Goal: Task Accomplishment & Management: Complete application form

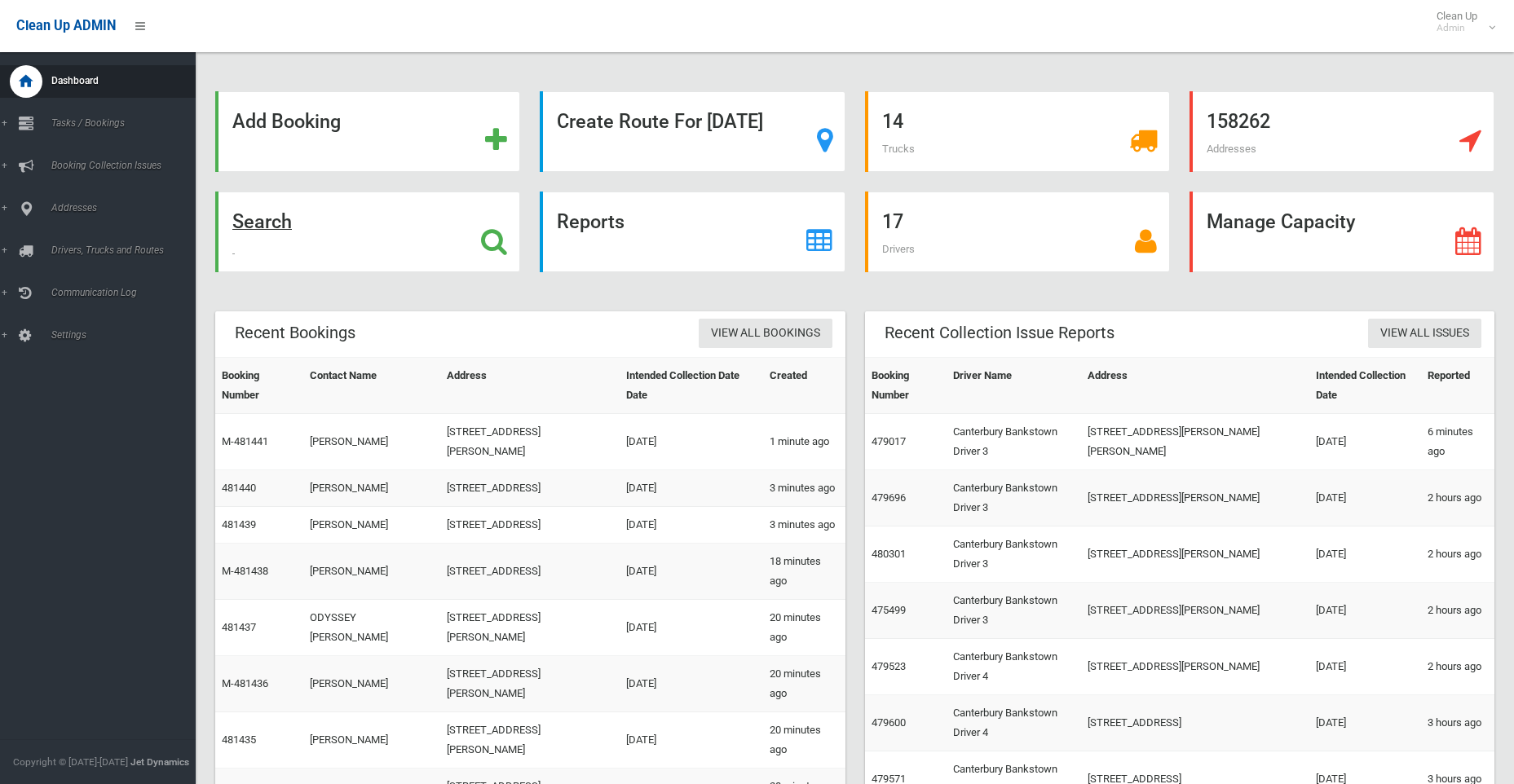
click at [243, 229] on strong "Search" at bounding box center [263, 222] width 60 height 23
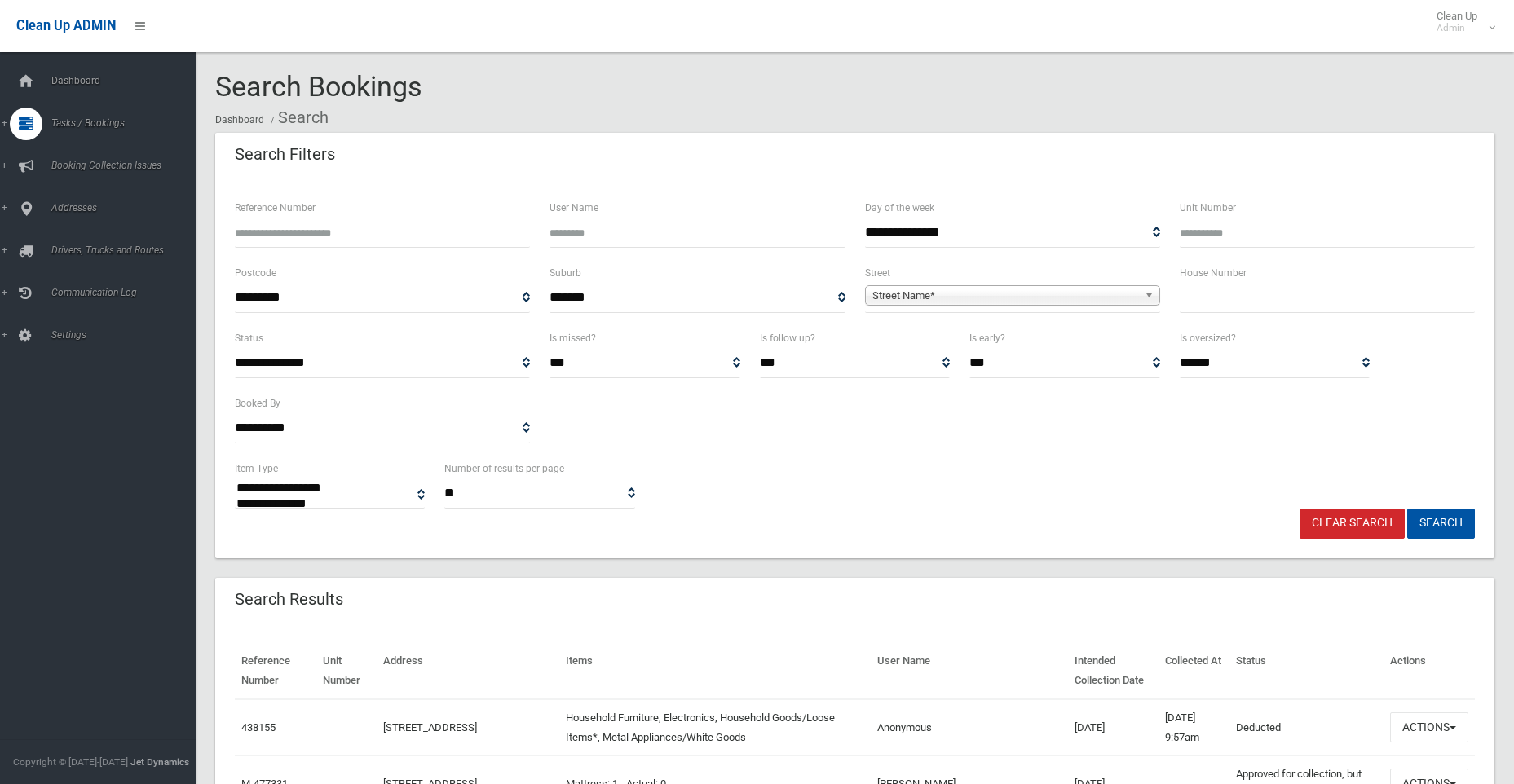
select select
click at [275, 237] on input "Reference Number" at bounding box center [383, 233] width 295 height 30
type input "******"
click at [1407, 508] on button "Search" at bounding box center [1441, 523] width 68 height 30
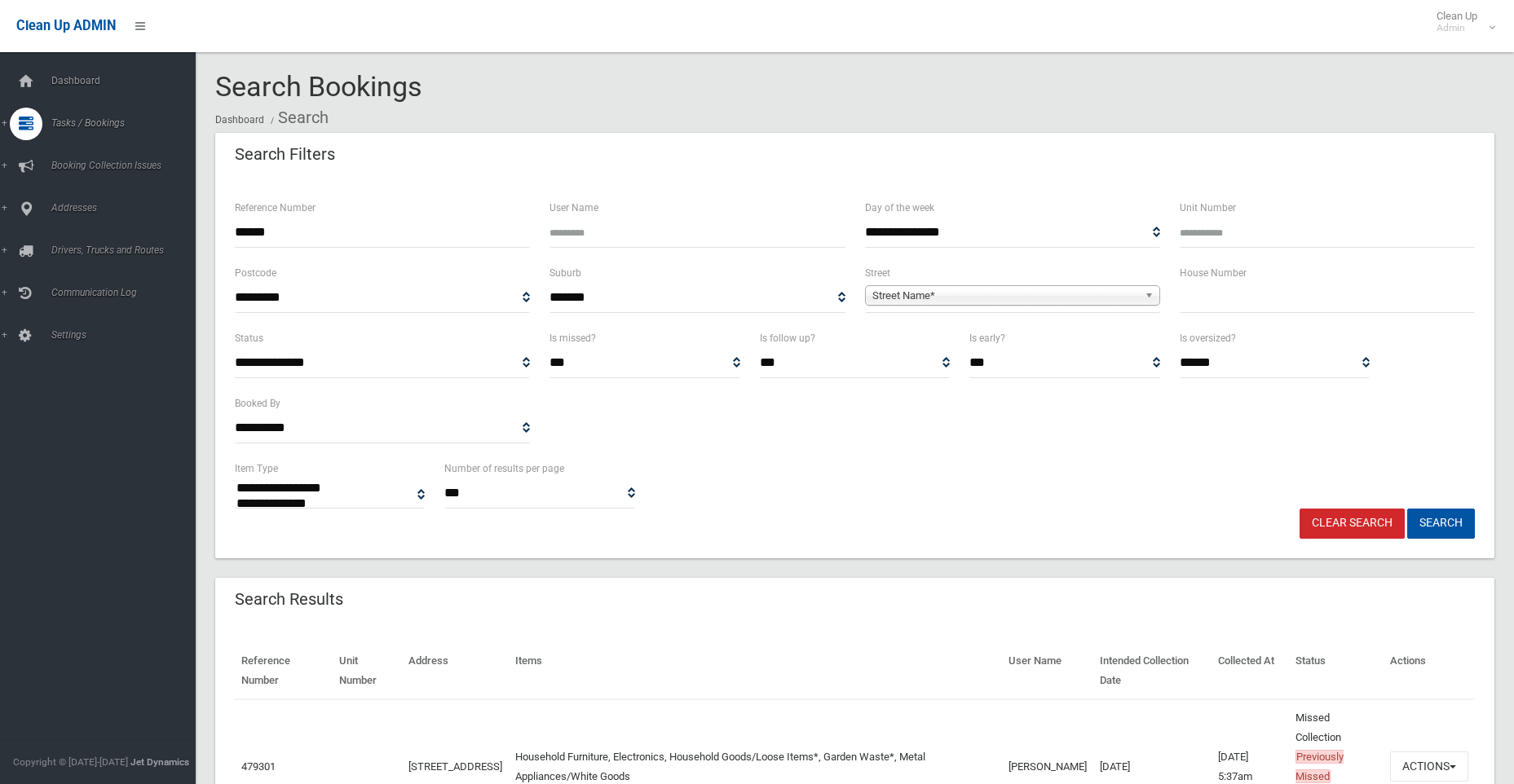
select select
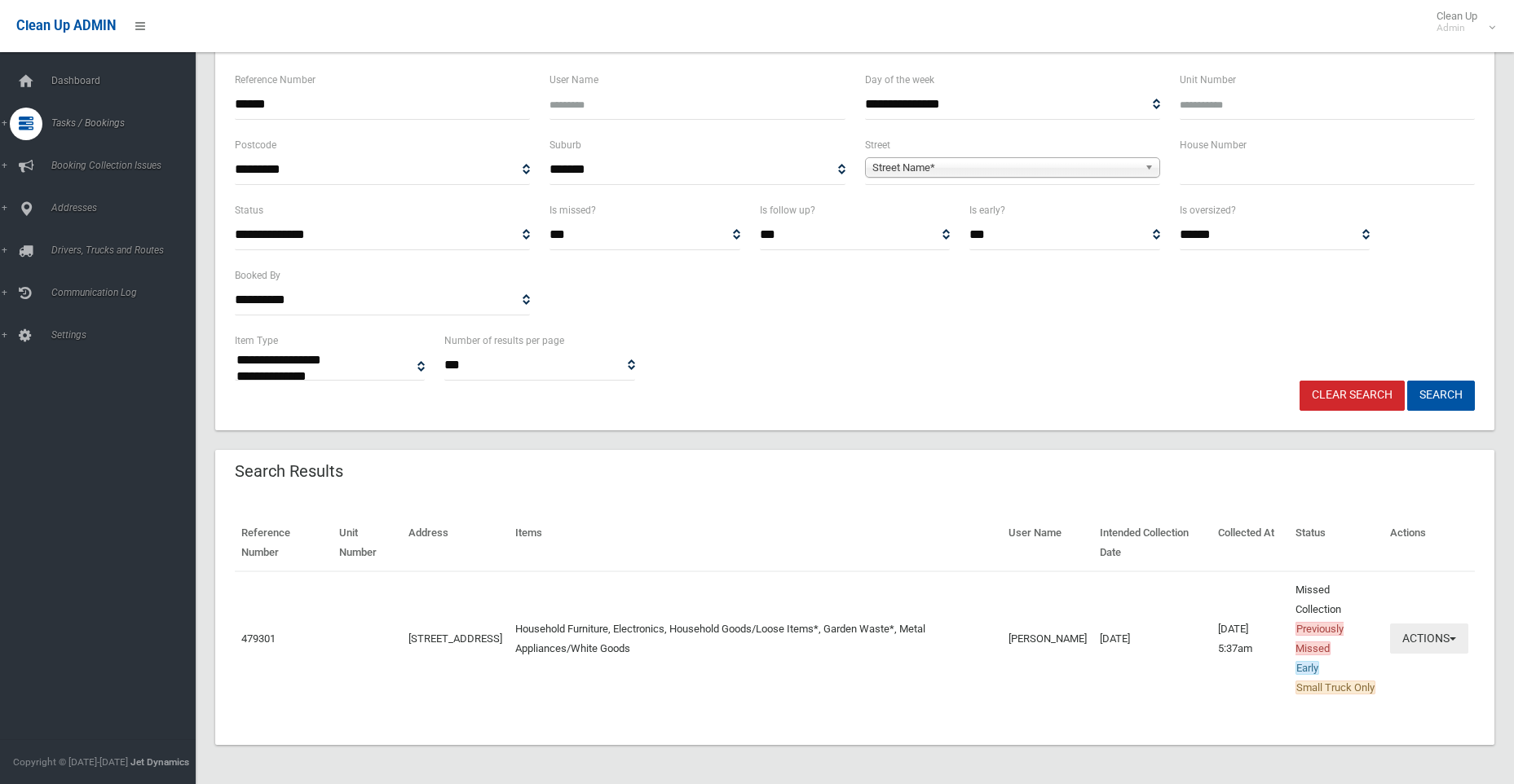
click at [1434, 632] on button "Actions" at bounding box center [1430, 638] width 79 height 30
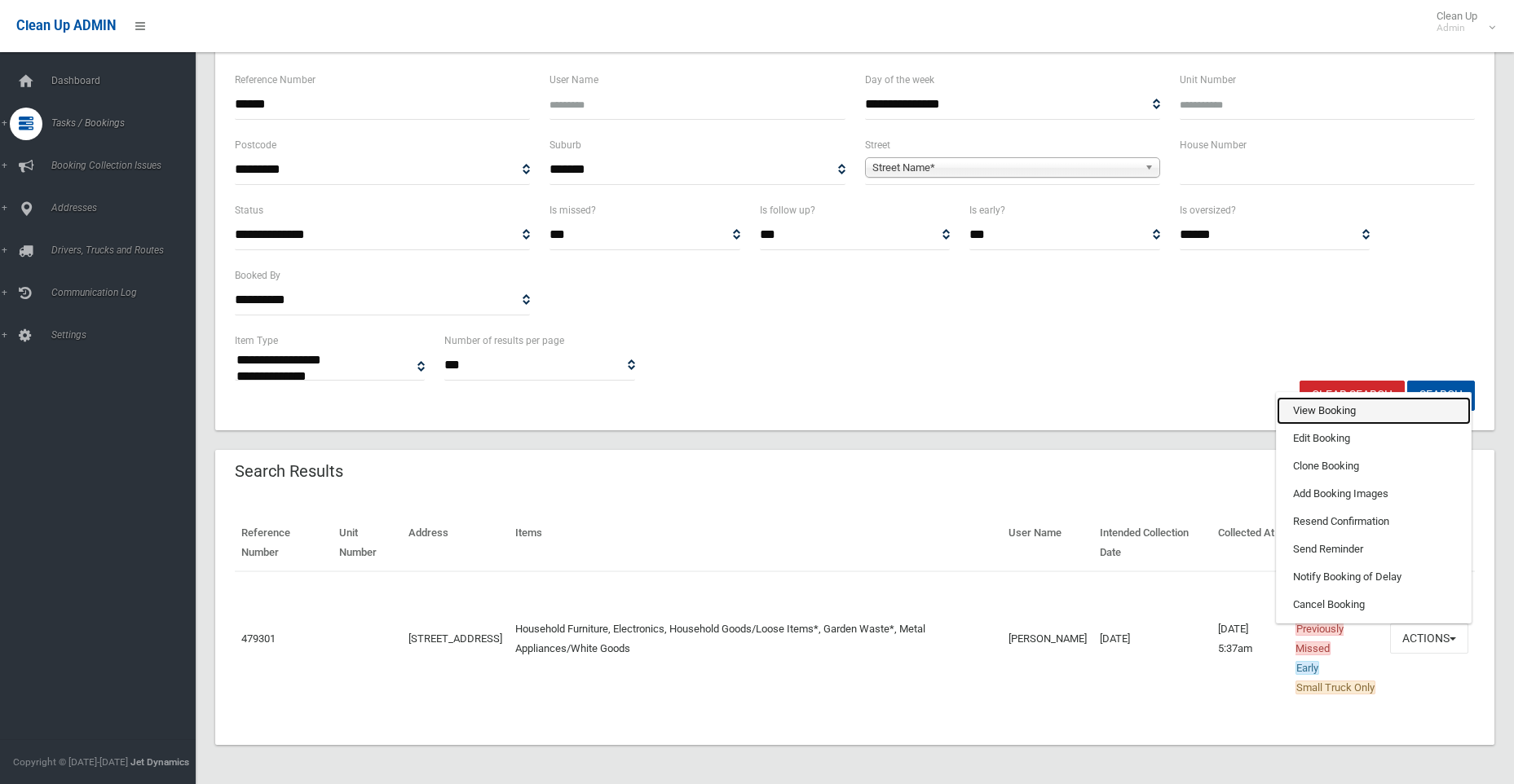
click at [1317, 404] on link "View Booking" at bounding box center [1374, 410] width 194 height 27
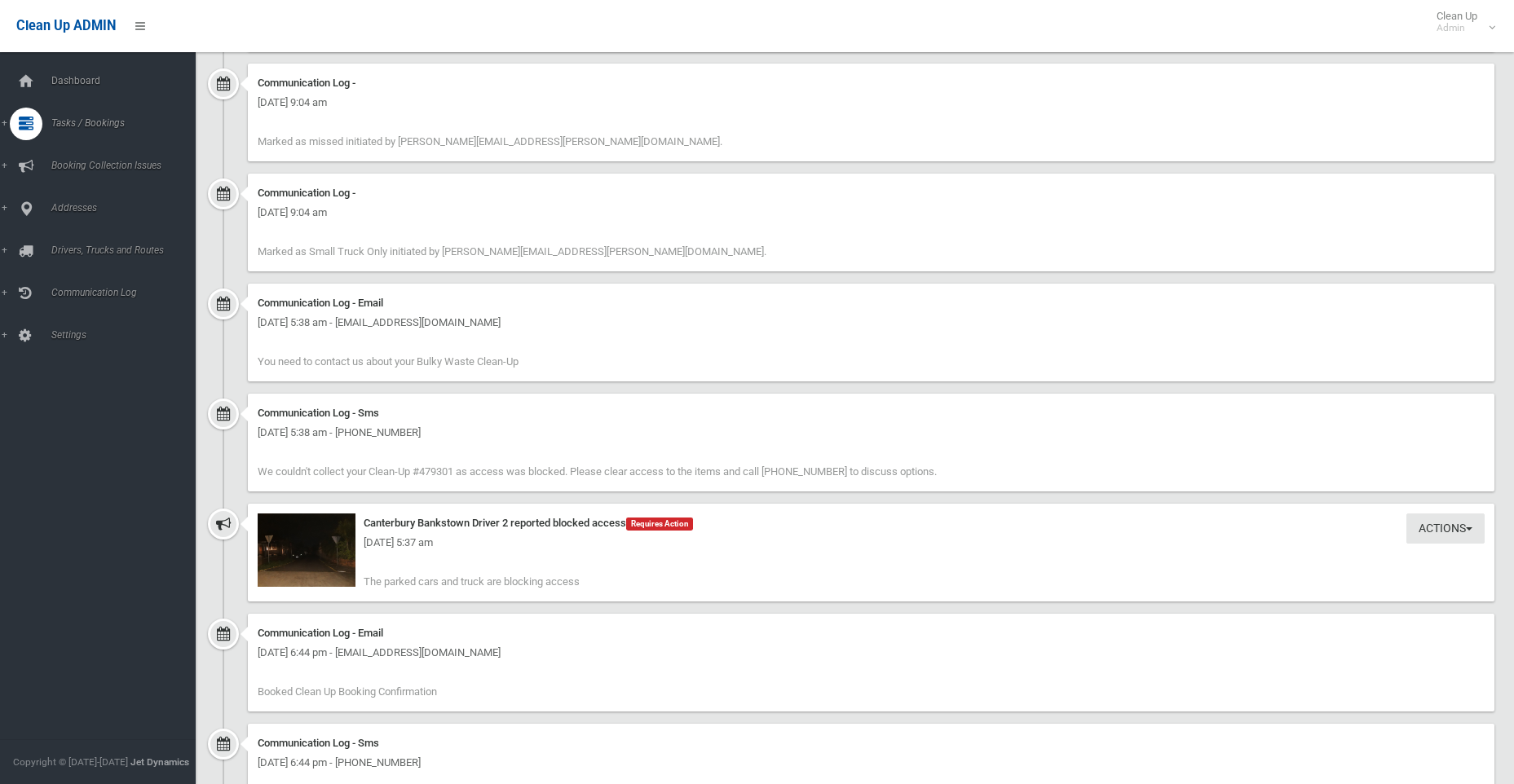
scroll to position [1304, 0]
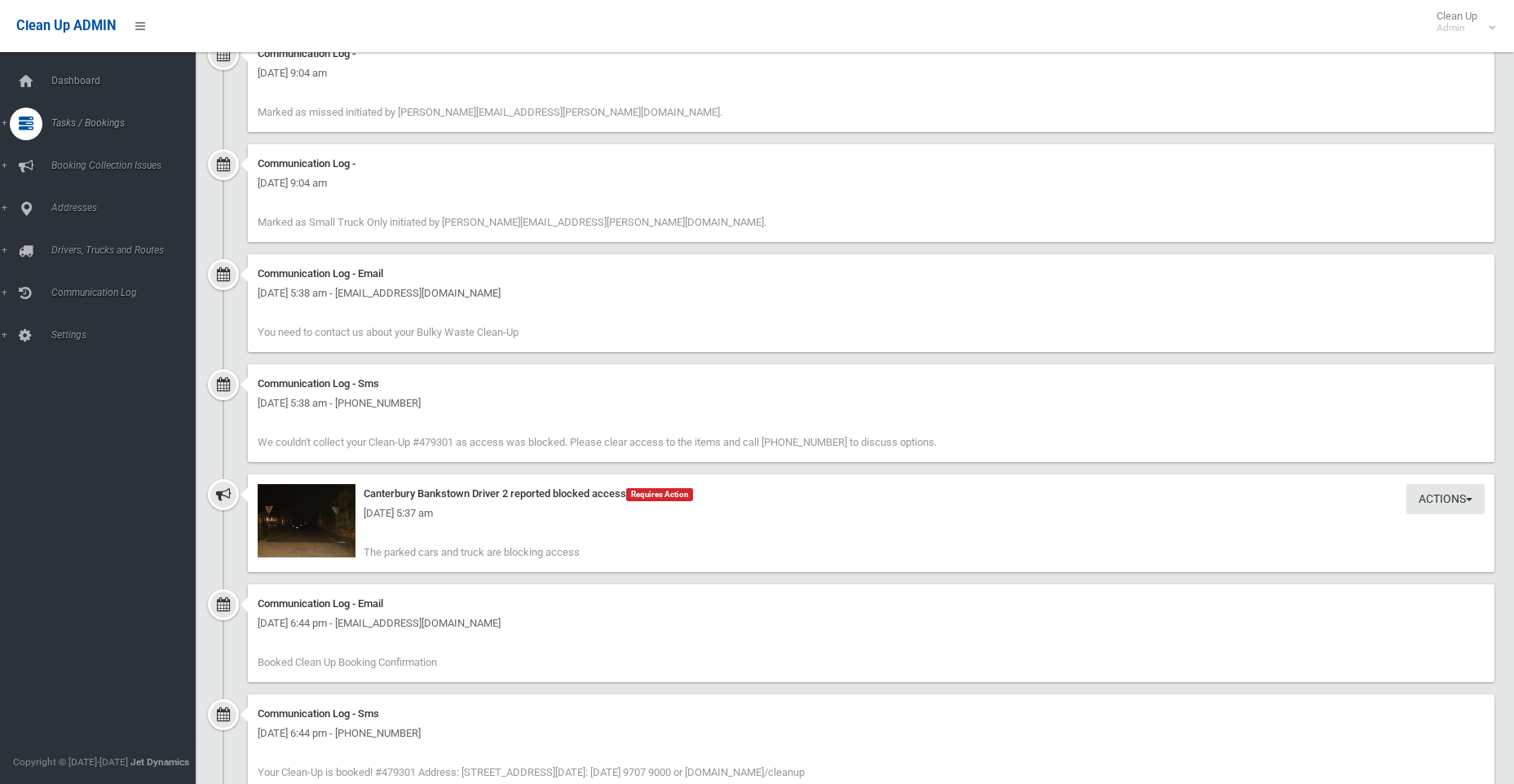
click at [286, 523] on div "Wednesday 27th August 2025 - 5:37 am" at bounding box center [871, 513] width 1227 height 20
click at [298, 533] on img at bounding box center [306, 521] width 98 height 74
click at [301, 517] on div "Wednesday 27th August 2025 - 5:37 am" at bounding box center [871, 513] width 1227 height 20
click at [306, 526] on img at bounding box center [306, 521] width 98 height 74
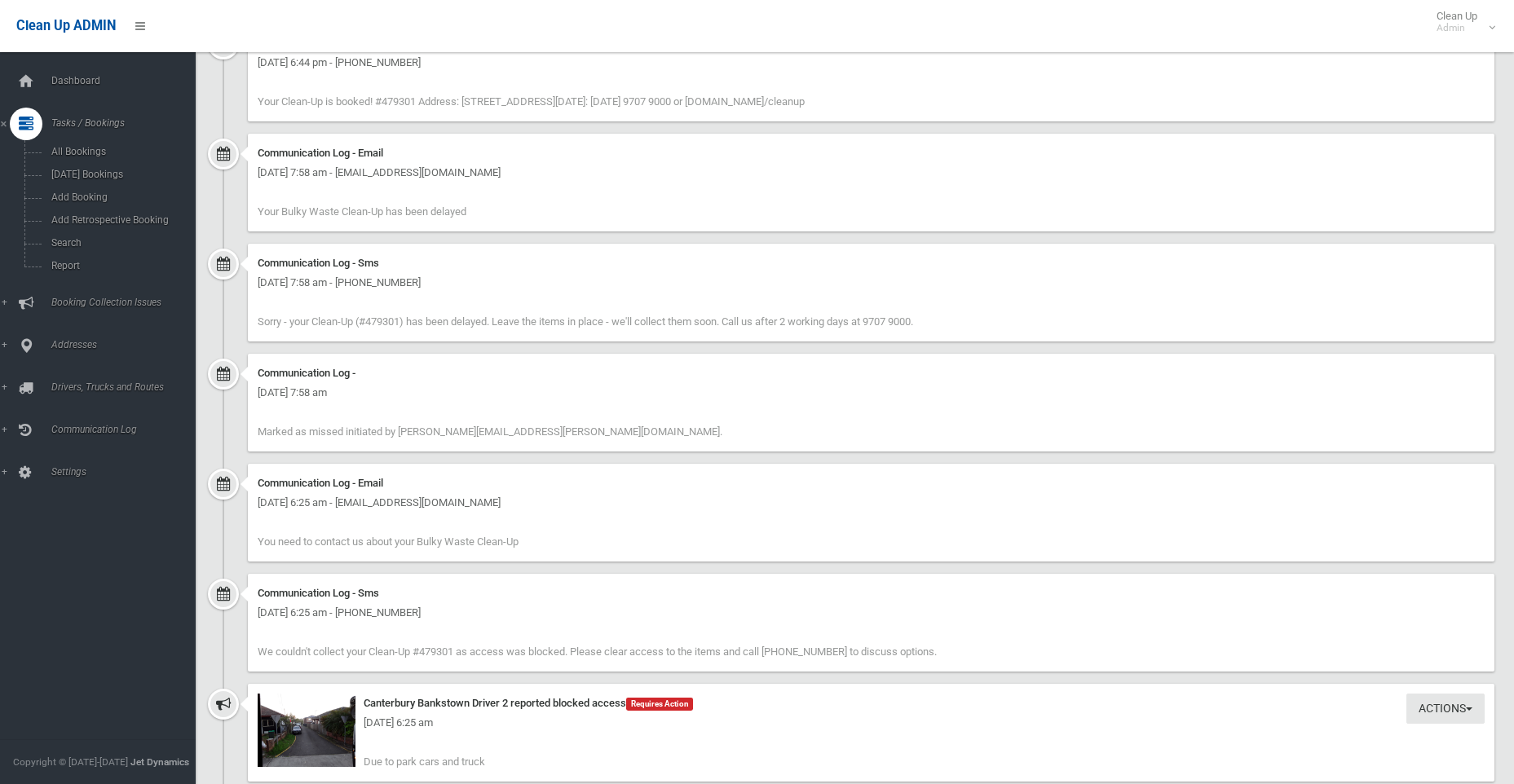
scroll to position [2119, 0]
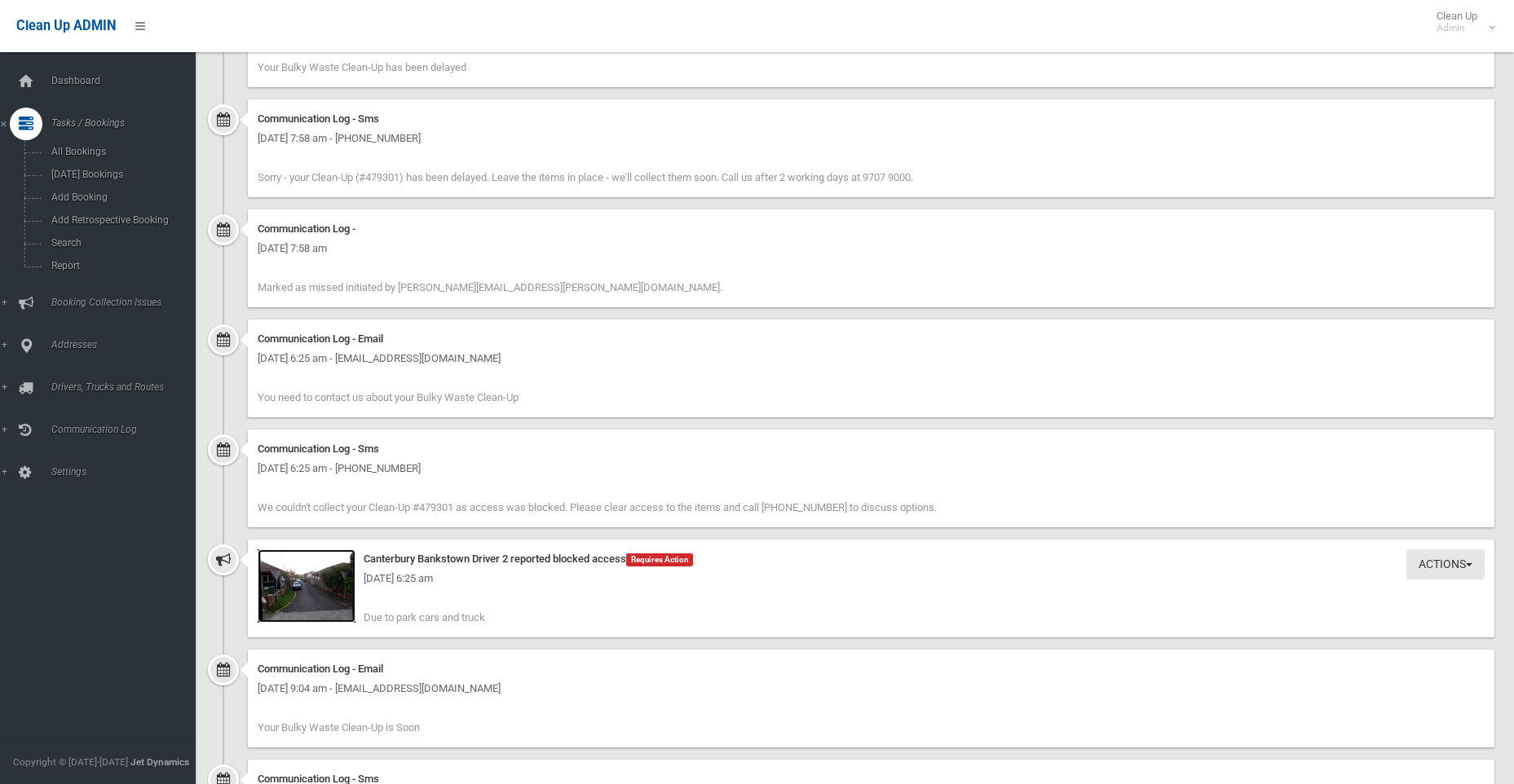
click at [301, 594] on img at bounding box center [306, 586] width 98 height 74
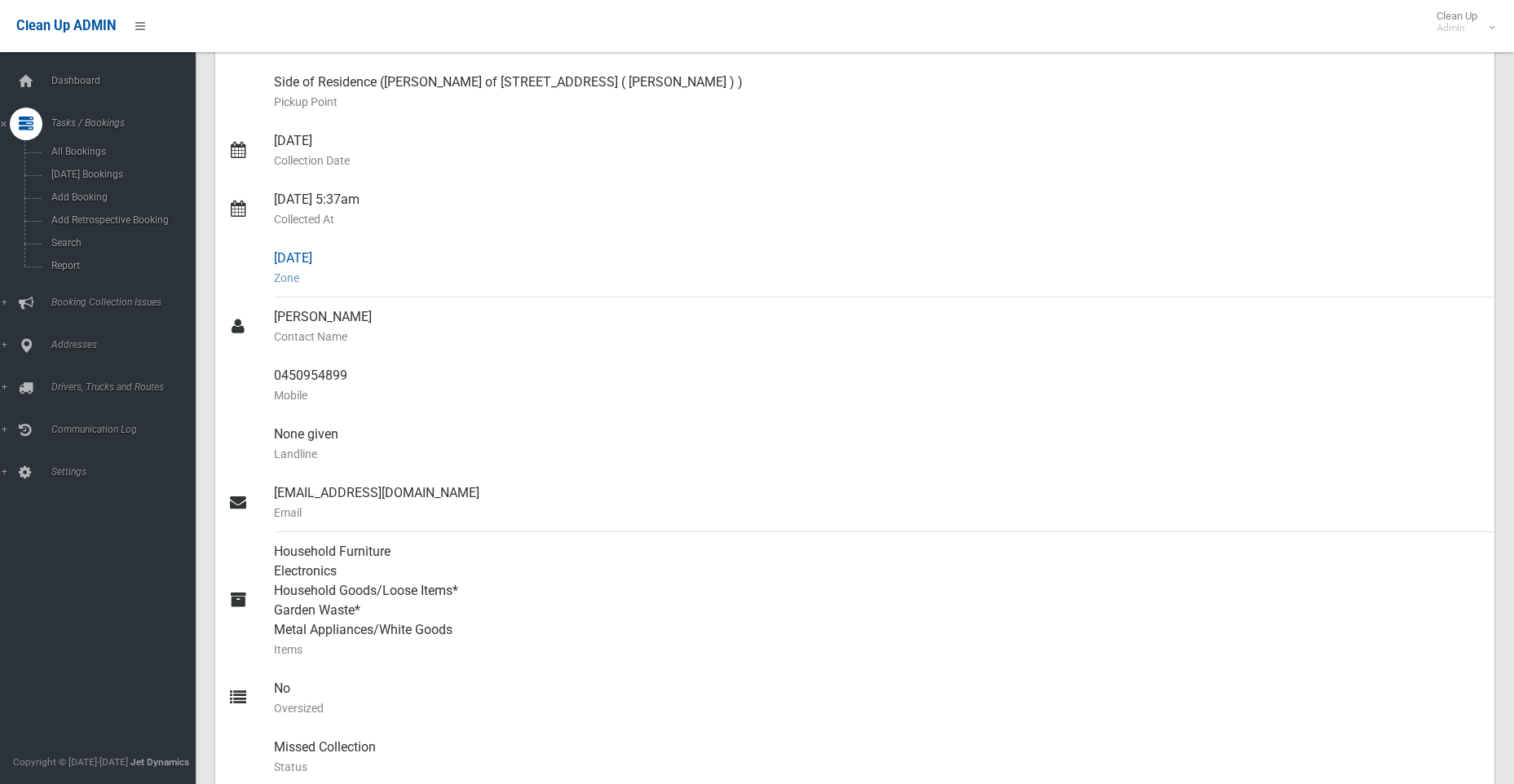
scroll to position [0, 0]
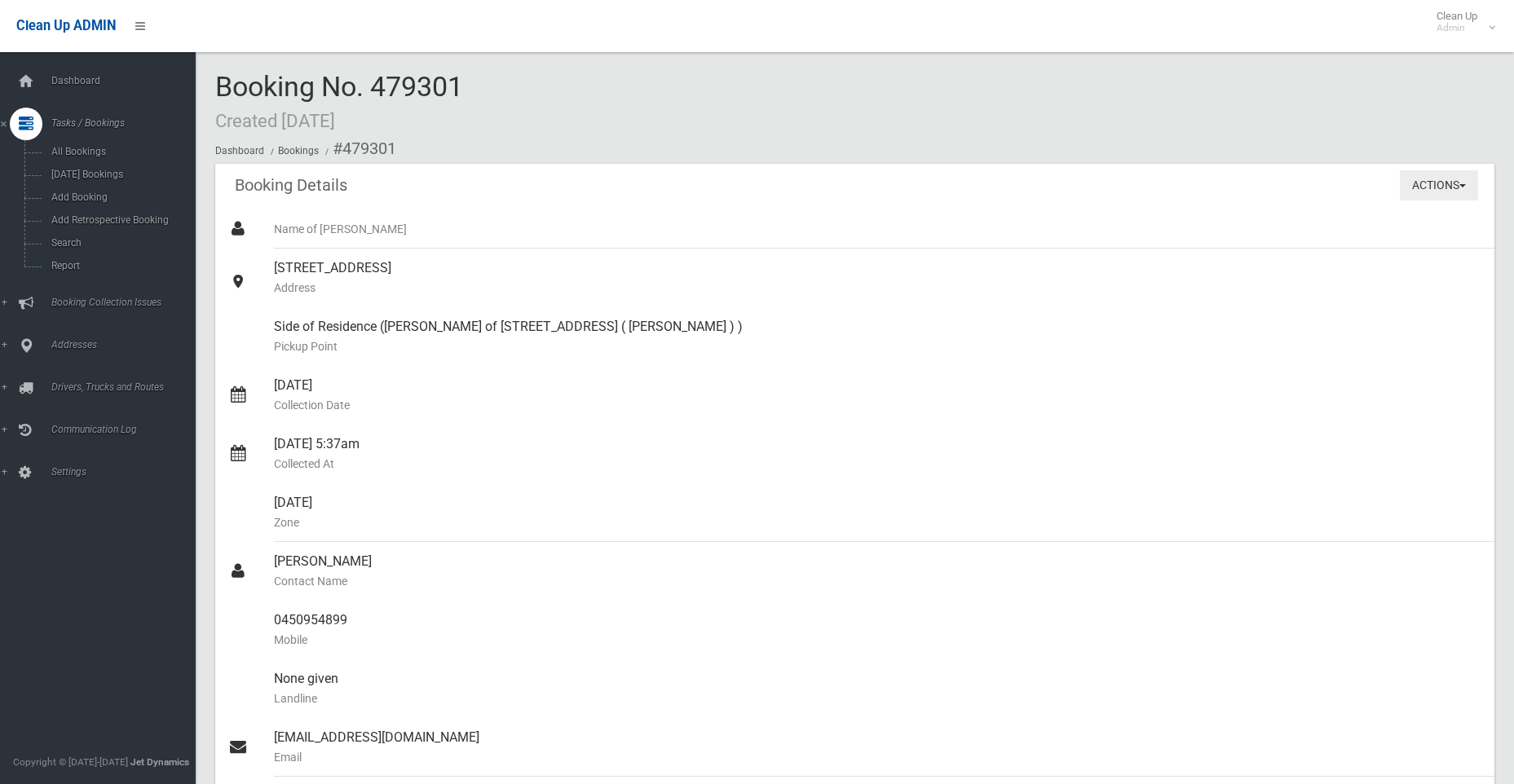
click at [1442, 184] on button "Actions" at bounding box center [1439, 185] width 79 height 30
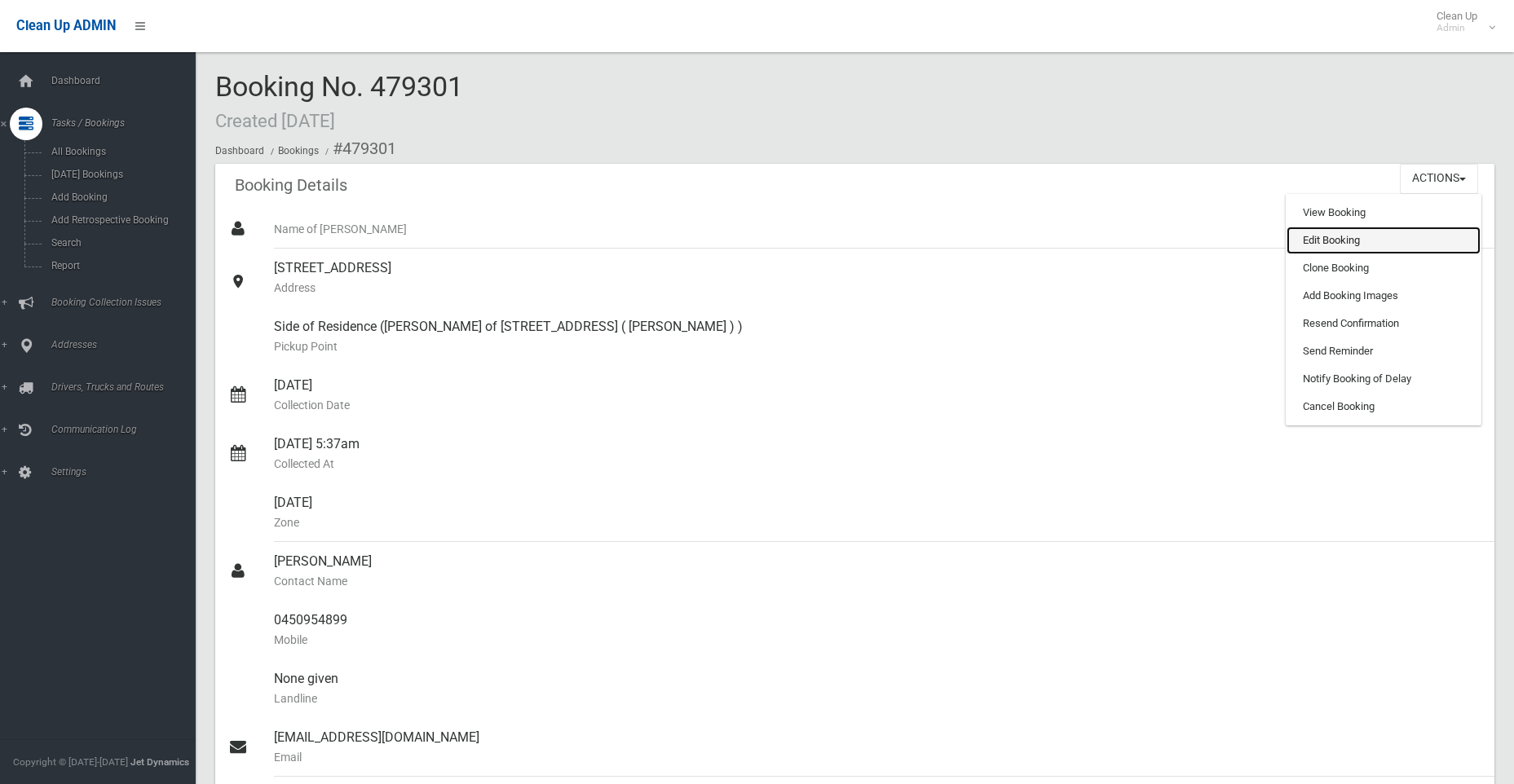
click at [1321, 240] on link "Edit Booking" at bounding box center [1384, 240] width 194 height 27
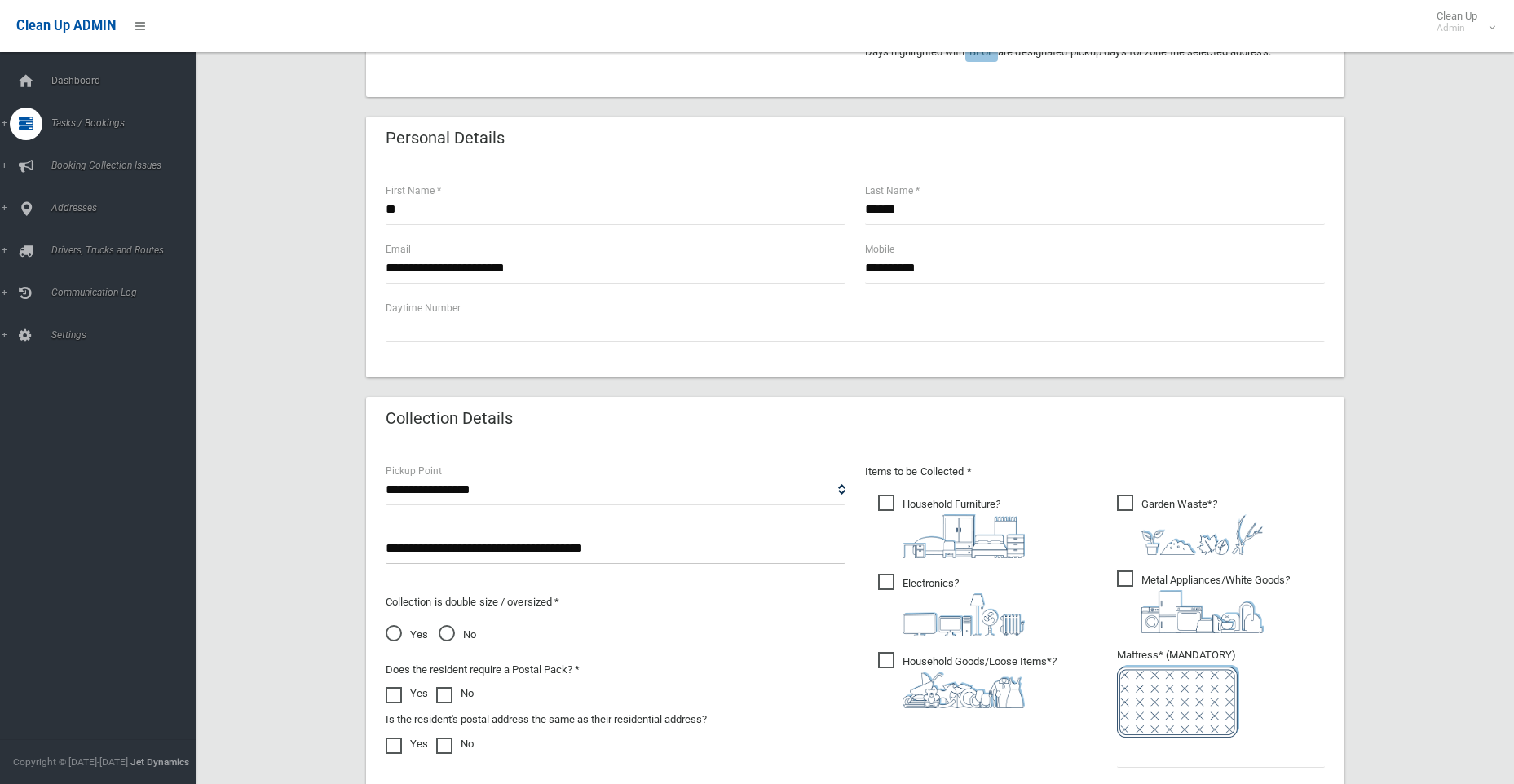
scroll to position [489, 0]
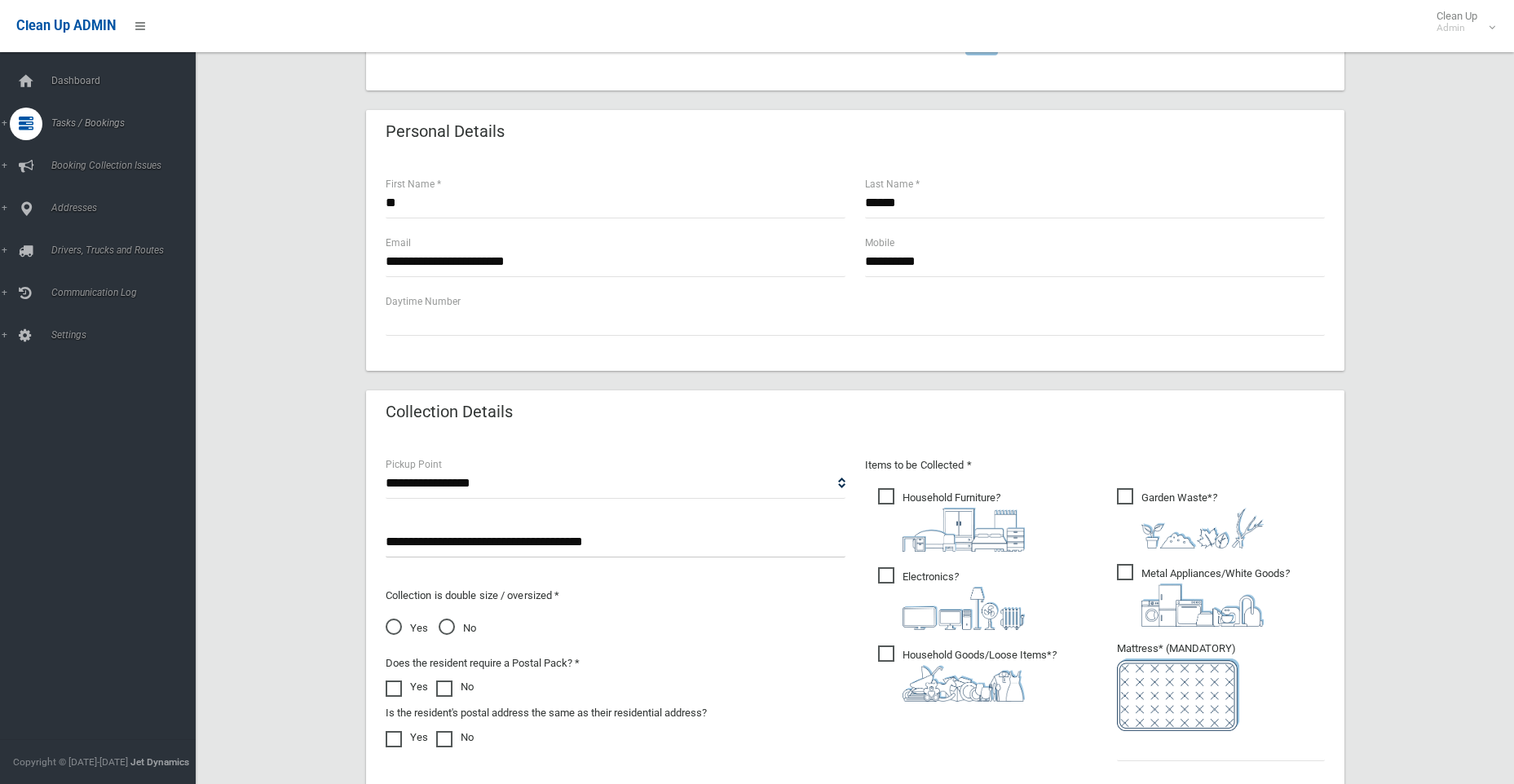
drag, startPoint x: 635, startPoint y: 541, endPoint x: 352, endPoint y: 531, distance: 283.2
click at [352, 531] on div "**********" at bounding box center [855, 351] width 1280 height 1414
click at [514, 480] on select "**********" at bounding box center [615, 483] width 460 height 30
select select "*"
click at [386, 469] on select "**********" at bounding box center [615, 483] width 460 height 30
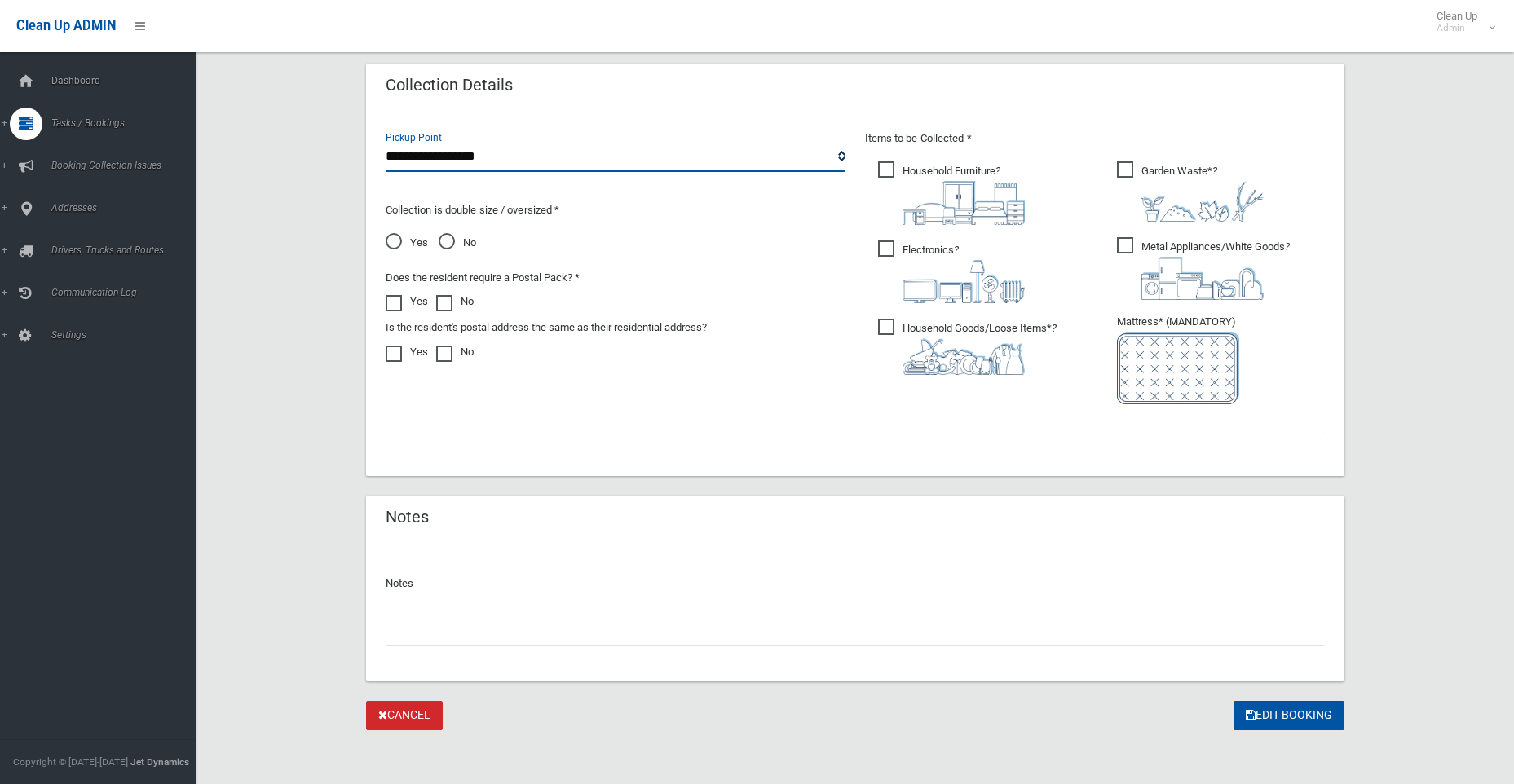
scroll to position [820, 0]
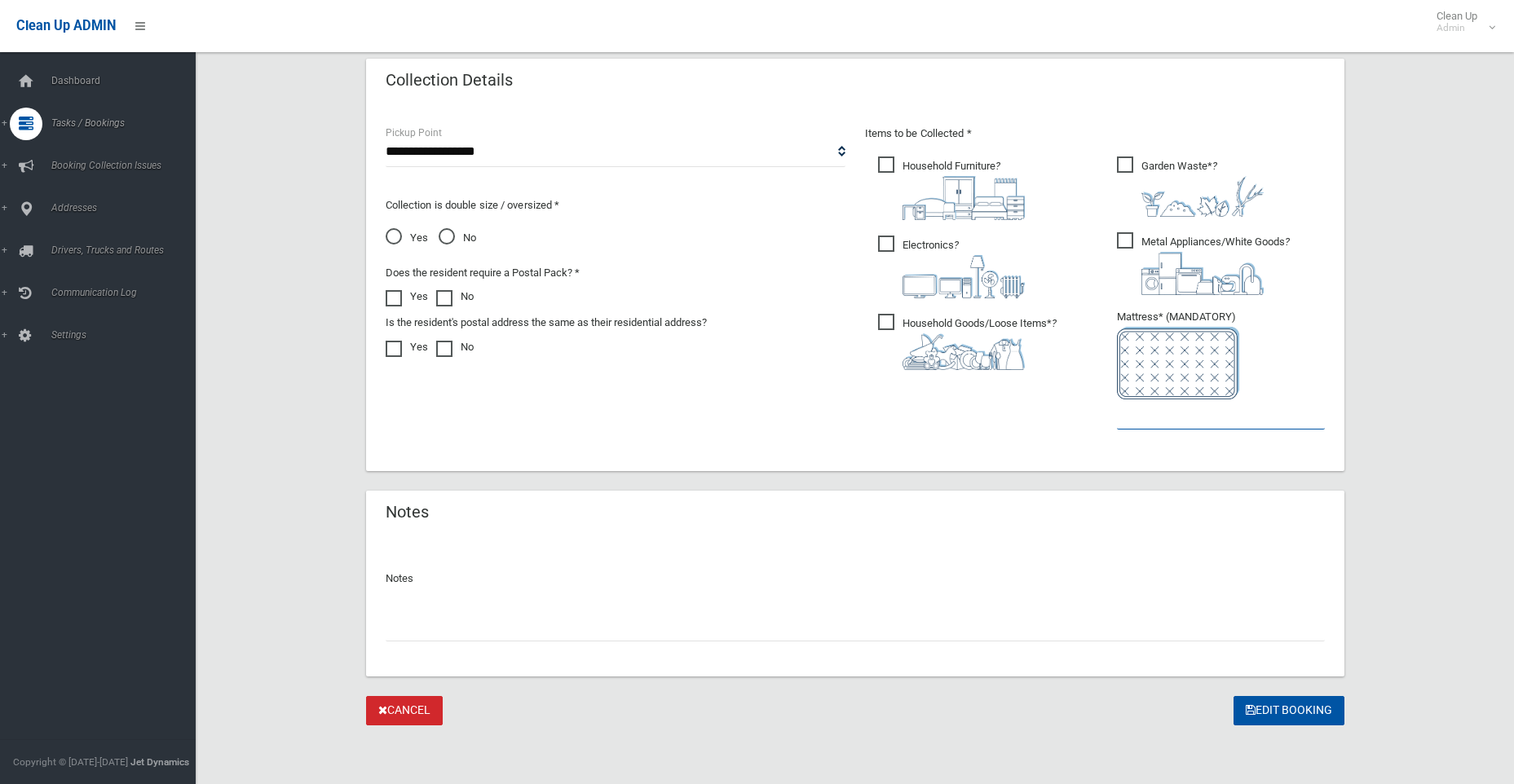
click at [1142, 426] on input "text" at bounding box center [1221, 414] width 208 height 30
type input "*"
click at [403, 636] on input "text" at bounding box center [856, 626] width 939 height 30
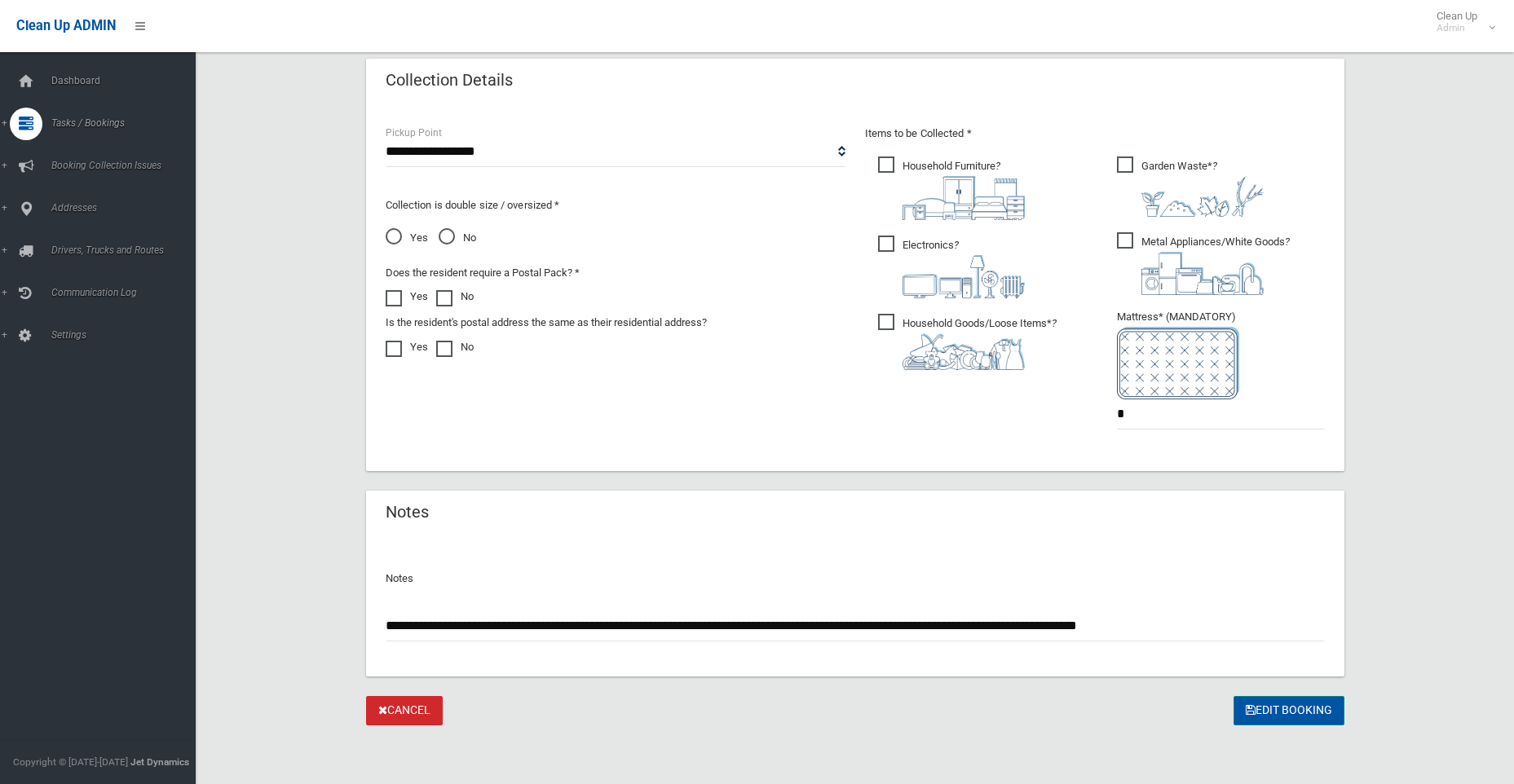
type input "**********"
click at [1318, 714] on button "Edit Booking" at bounding box center [1290, 711] width 111 height 30
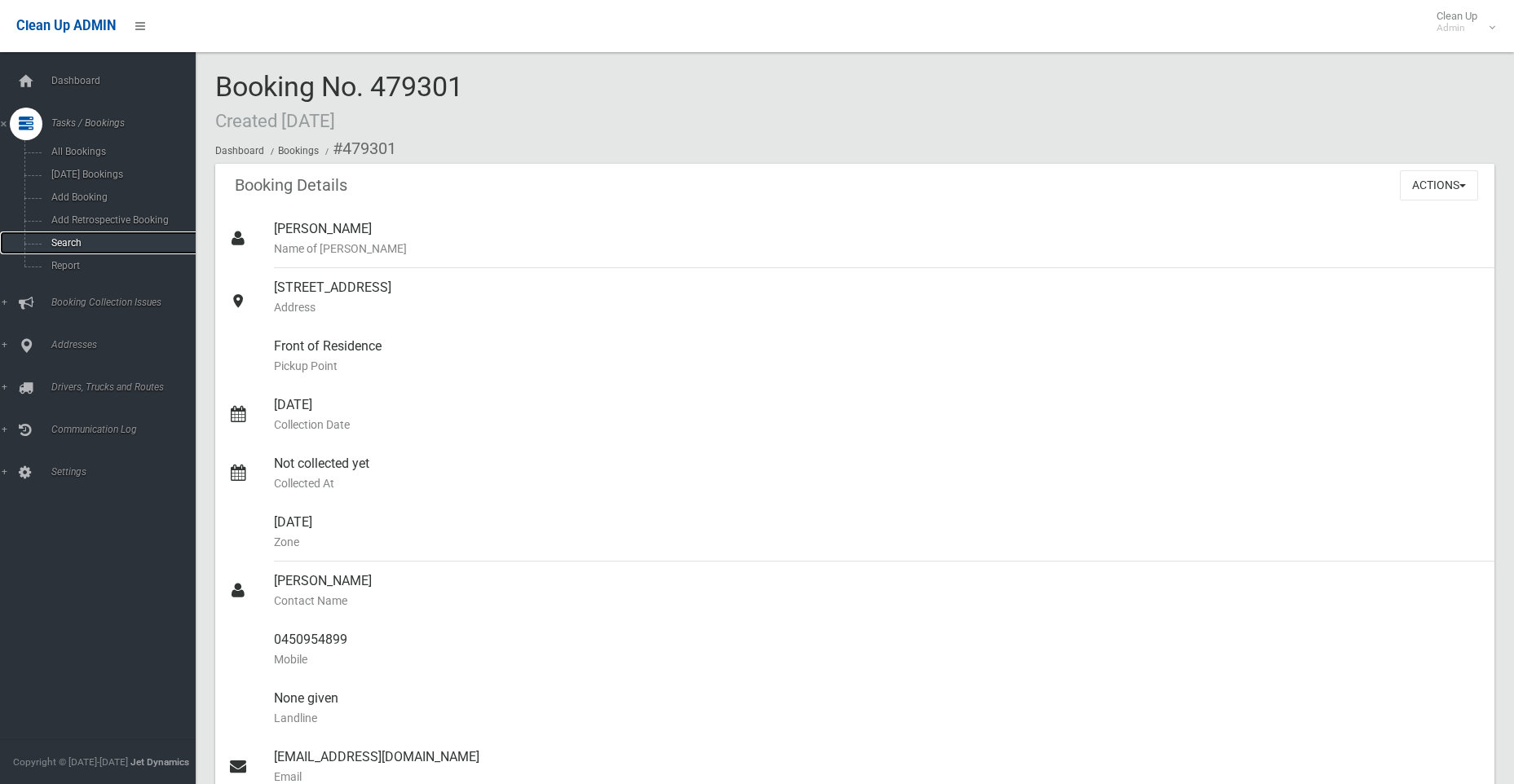
click at [70, 243] on span "Search" at bounding box center [120, 243] width 147 height 12
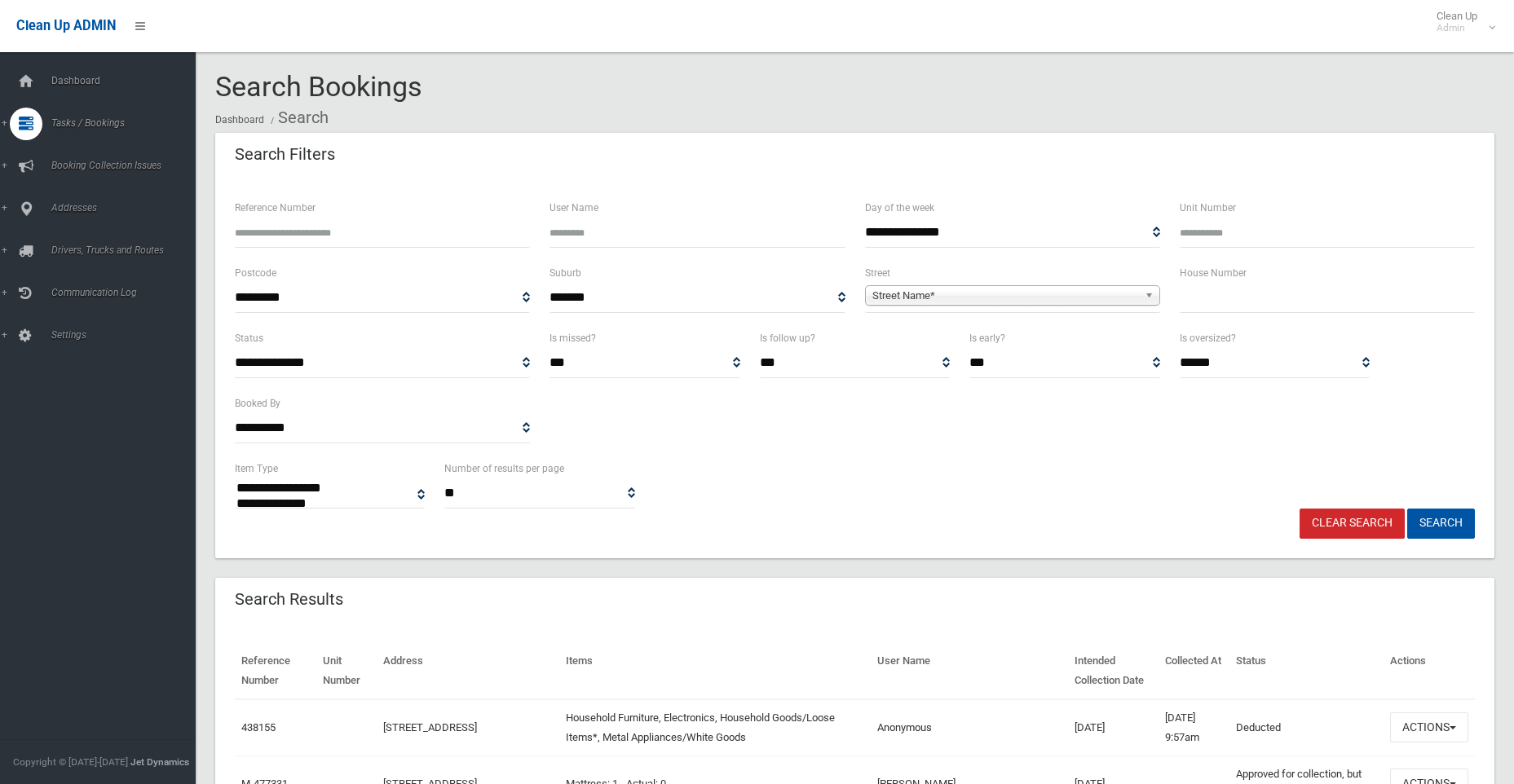
select select
click at [1232, 305] on input "text" at bounding box center [1328, 298] width 295 height 30
type input "***"
click at [909, 296] on span "Street Name*" at bounding box center [1005, 296] width 266 height 20
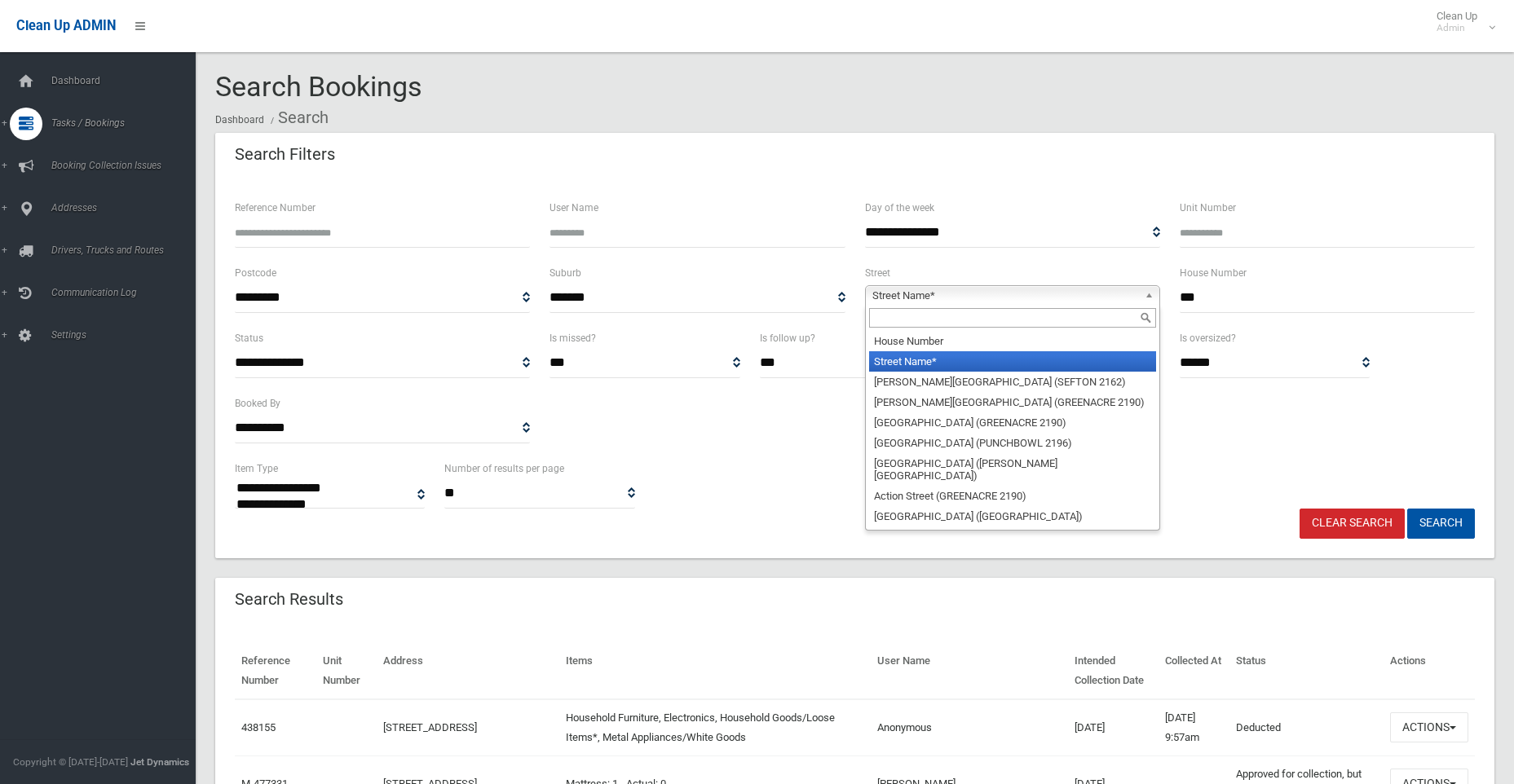
click at [907, 315] on input "text" at bounding box center [1012, 318] width 287 height 20
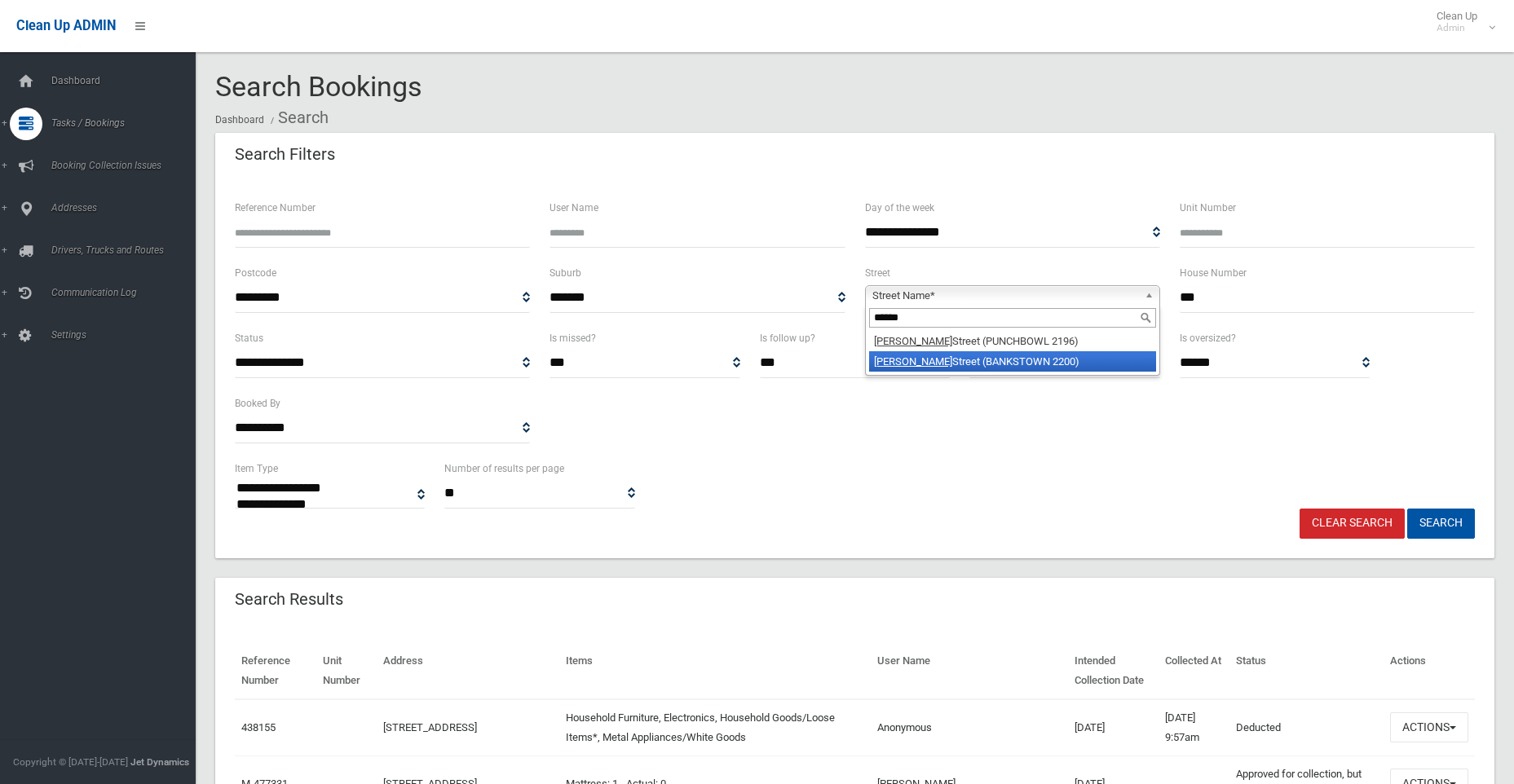
type input "******"
click at [982, 358] on li "Stacey Street (BANKSTOWN 2200)" at bounding box center [1012, 361] width 287 height 21
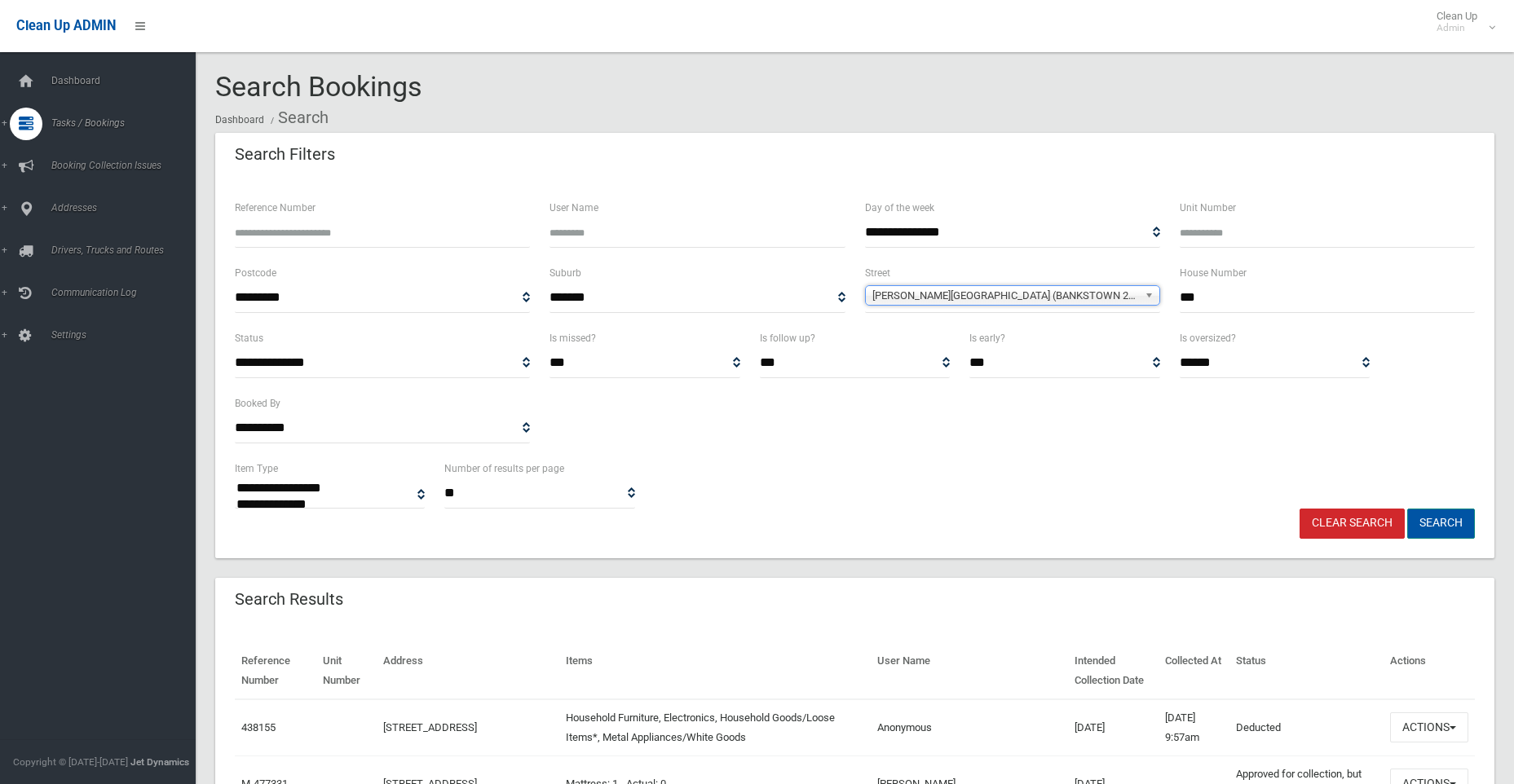
click at [1444, 521] on button "Search" at bounding box center [1441, 523] width 68 height 30
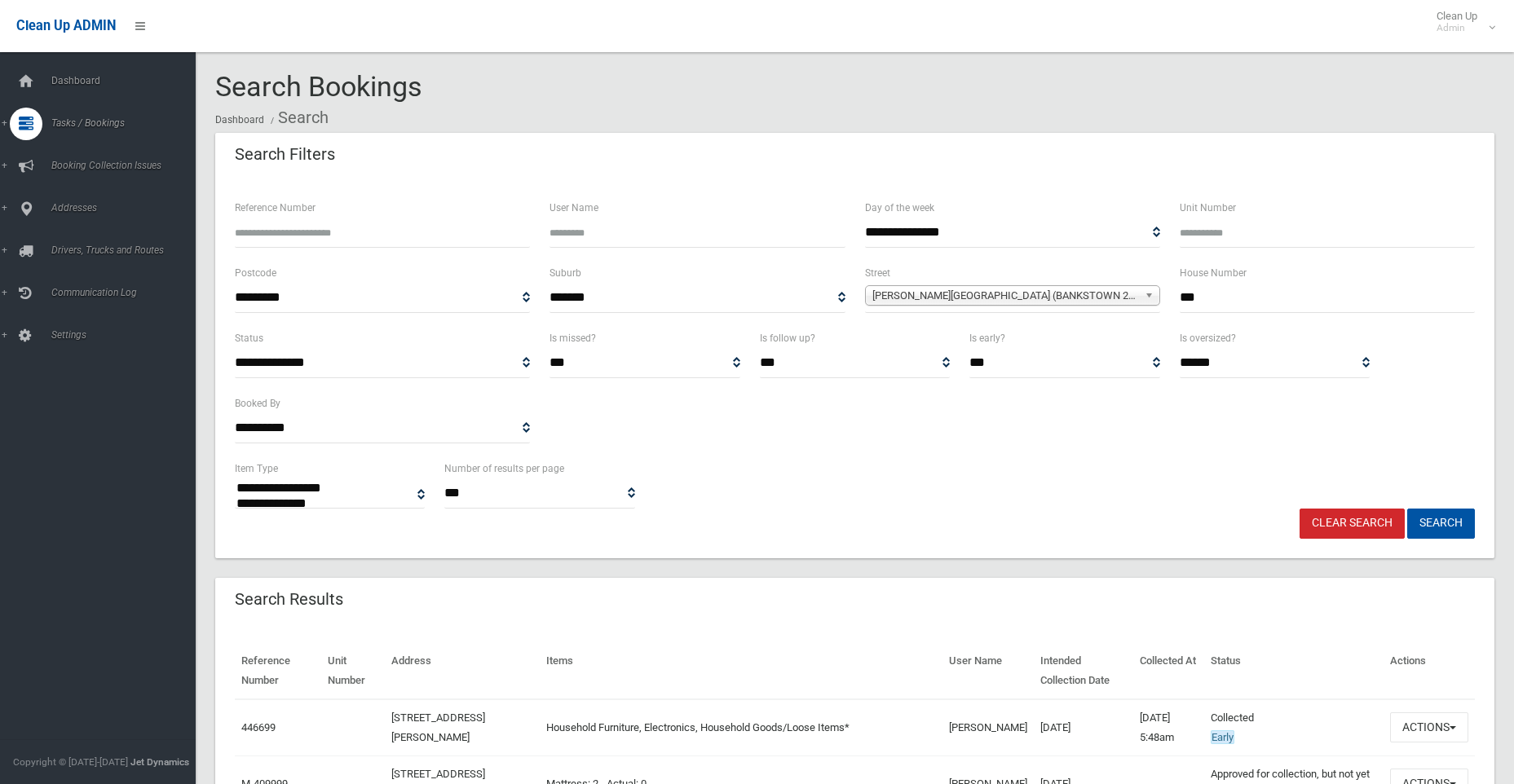
select select
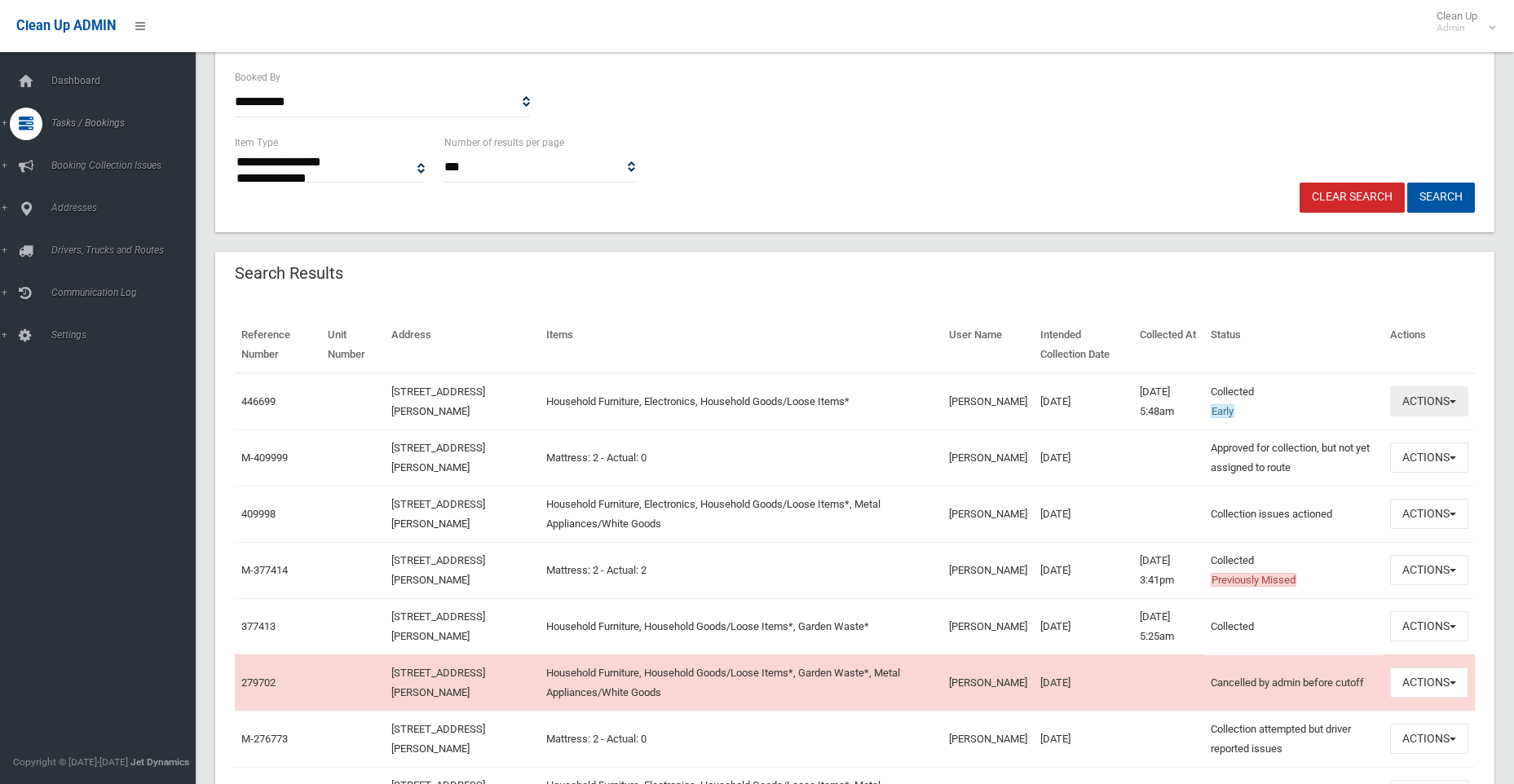
click at [1413, 403] on button "Actions" at bounding box center [1430, 402] width 79 height 30
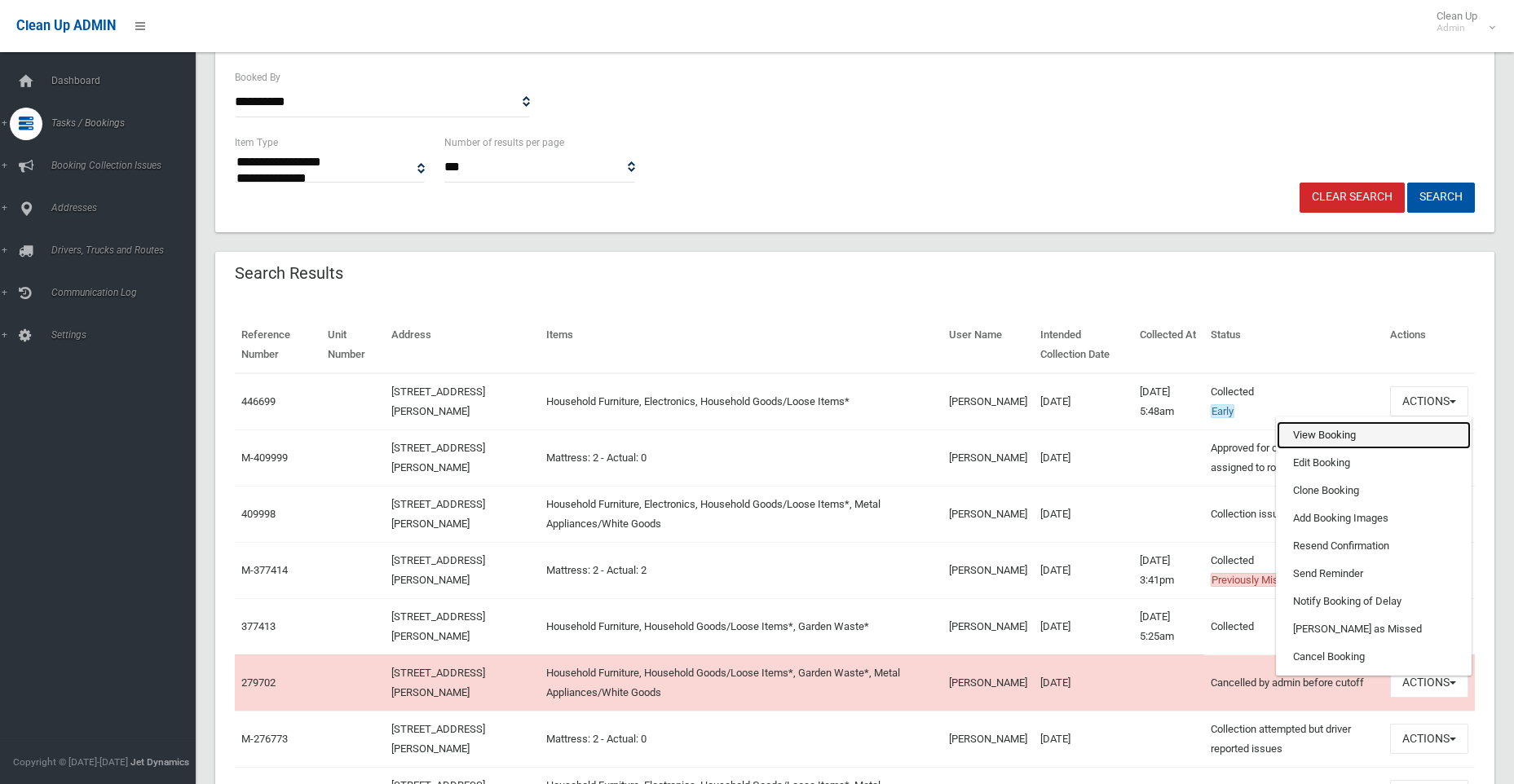
click at [1339, 437] on link "View Booking" at bounding box center [1374, 435] width 194 height 27
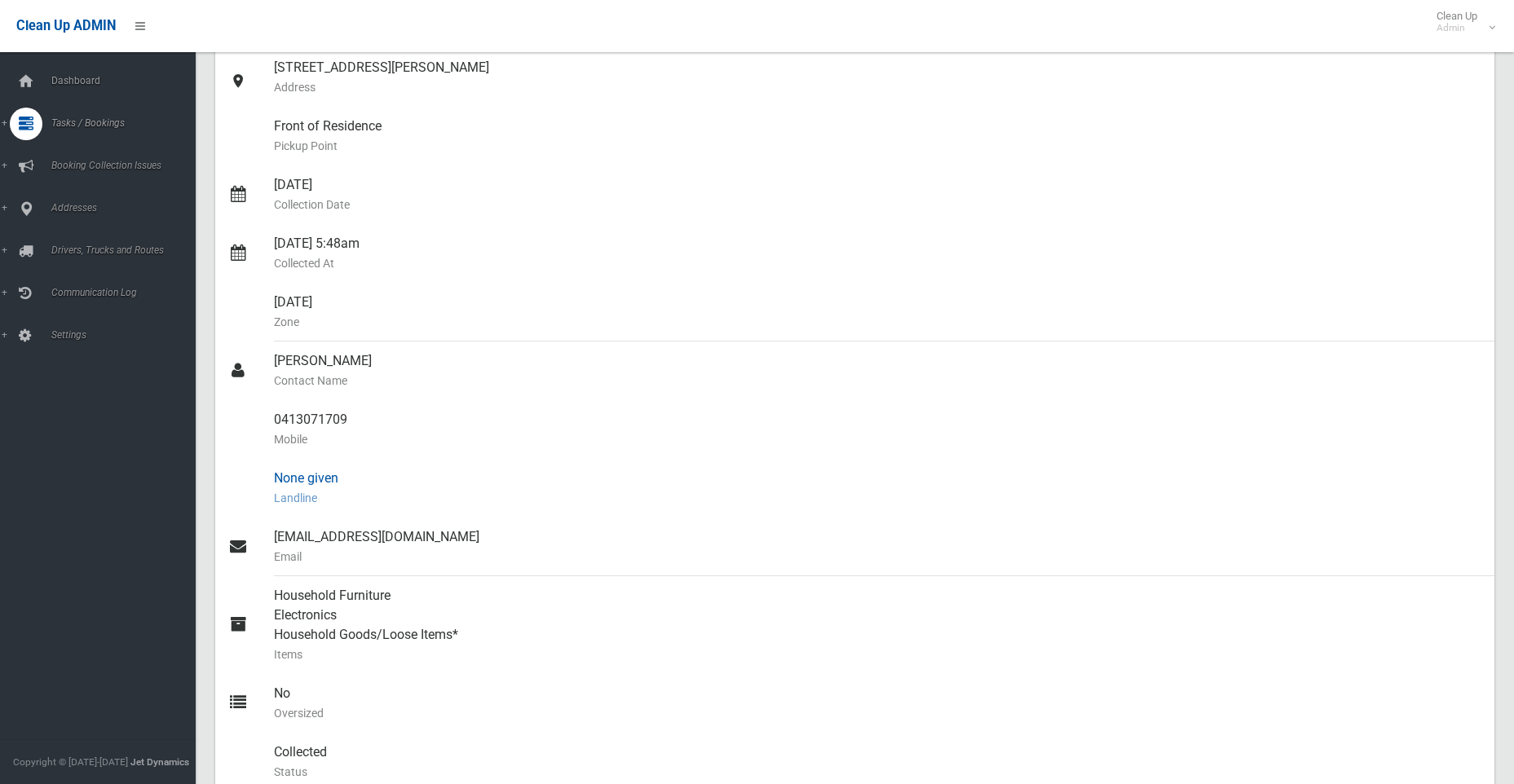
scroll to position [57, 0]
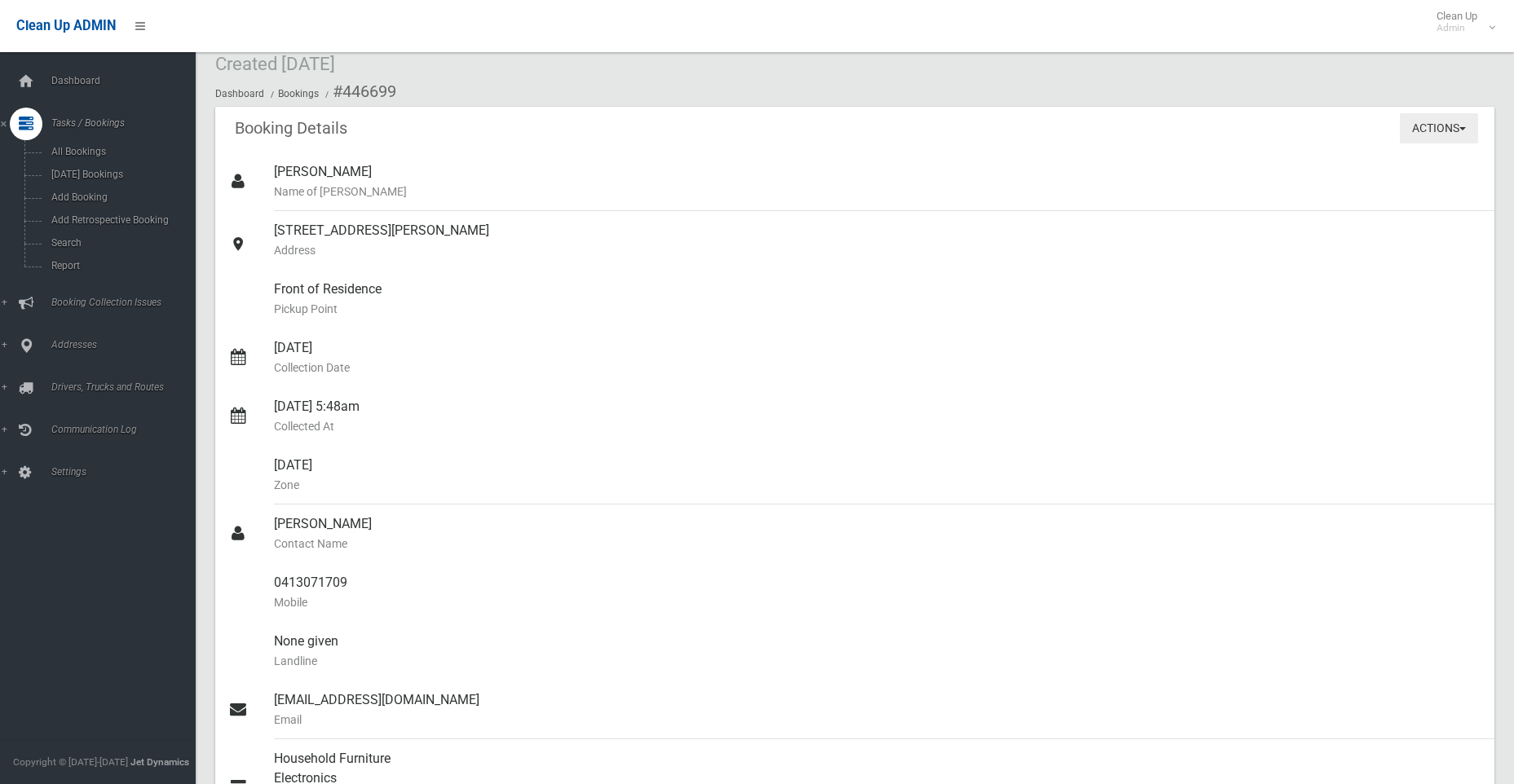
click at [1447, 126] on button "Actions" at bounding box center [1439, 128] width 79 height 30
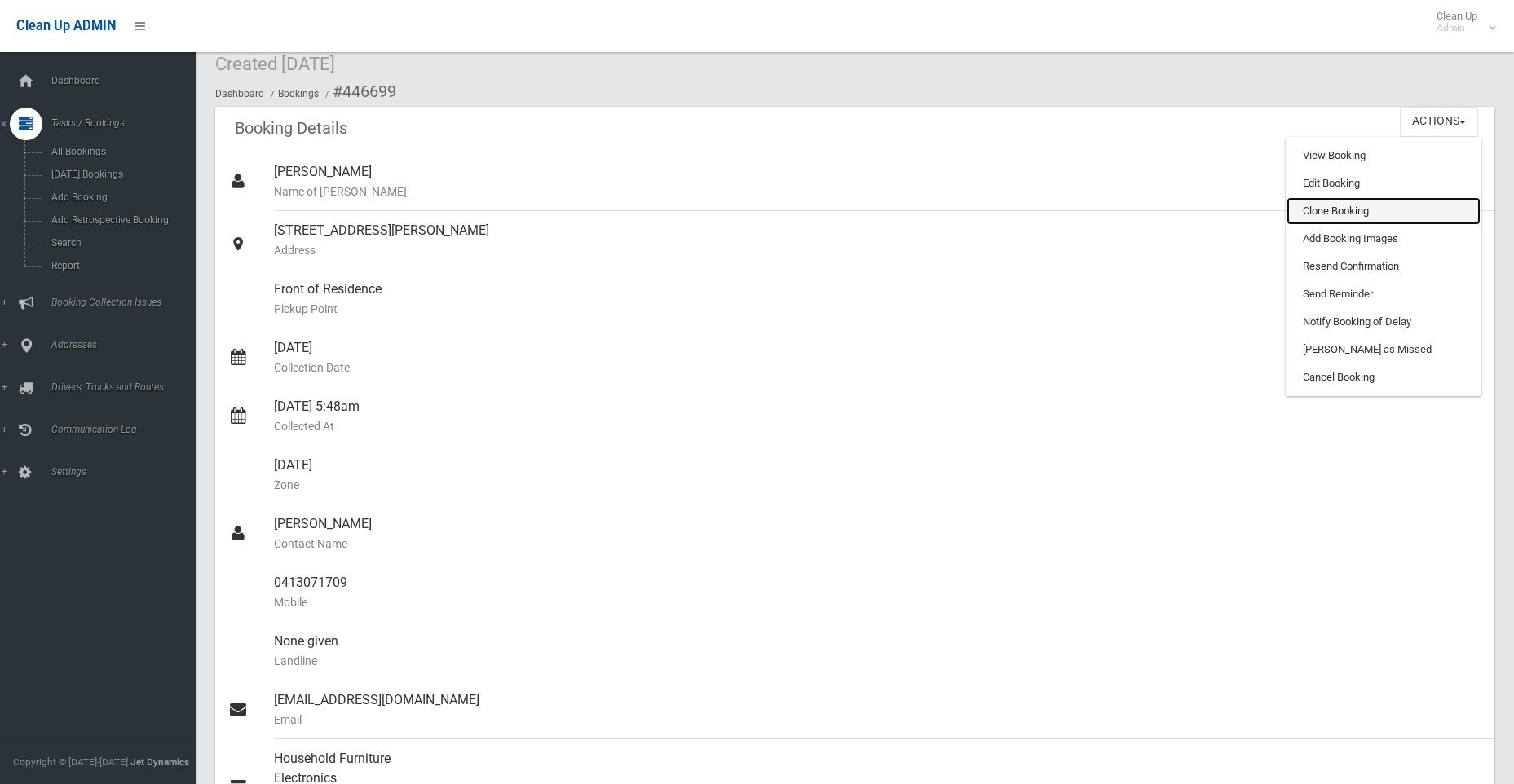
click at [1319, 209] on link "Clone Booking" at bounding box center [1384, 210] width 194 height 27
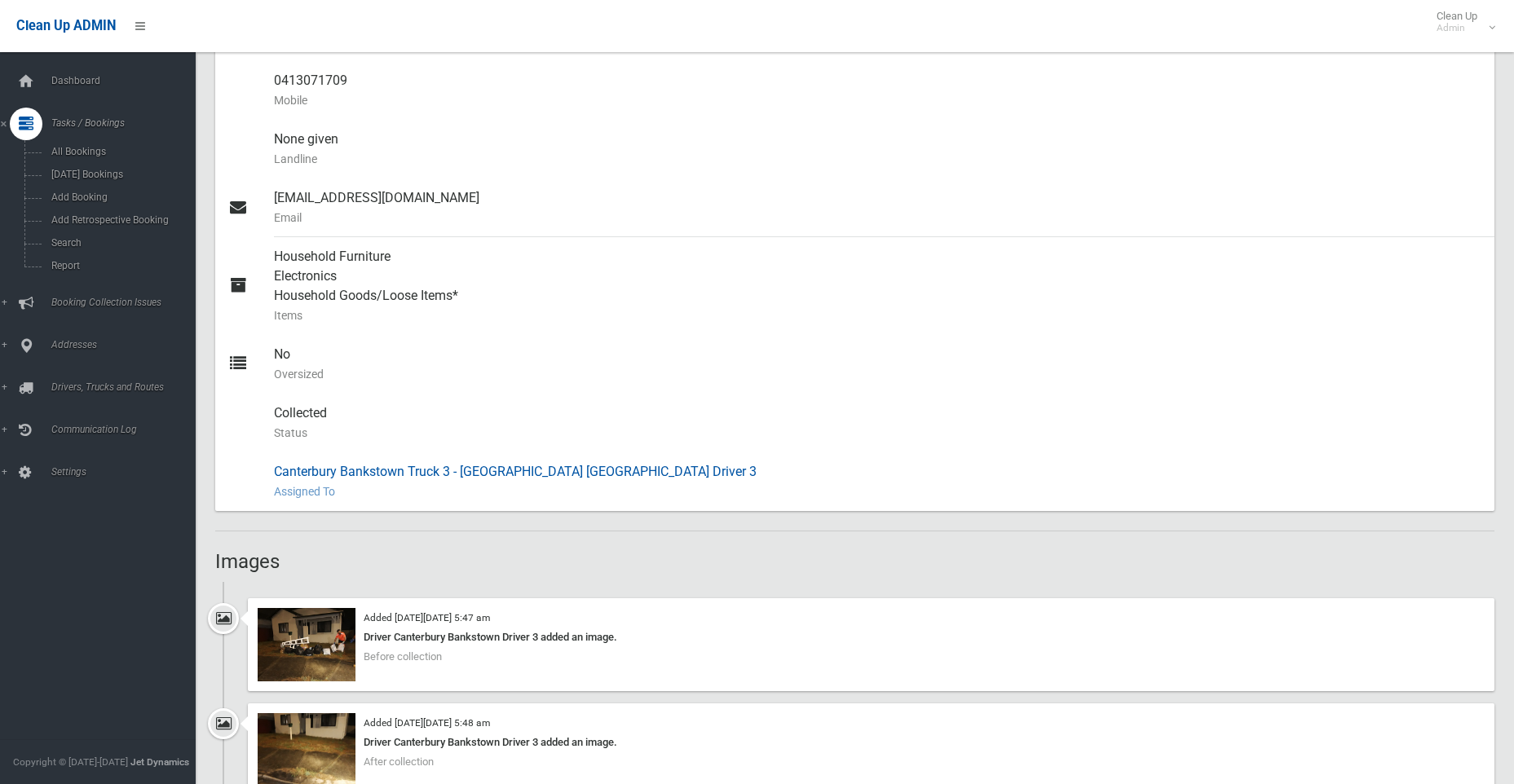
scroll to position [791, 0]
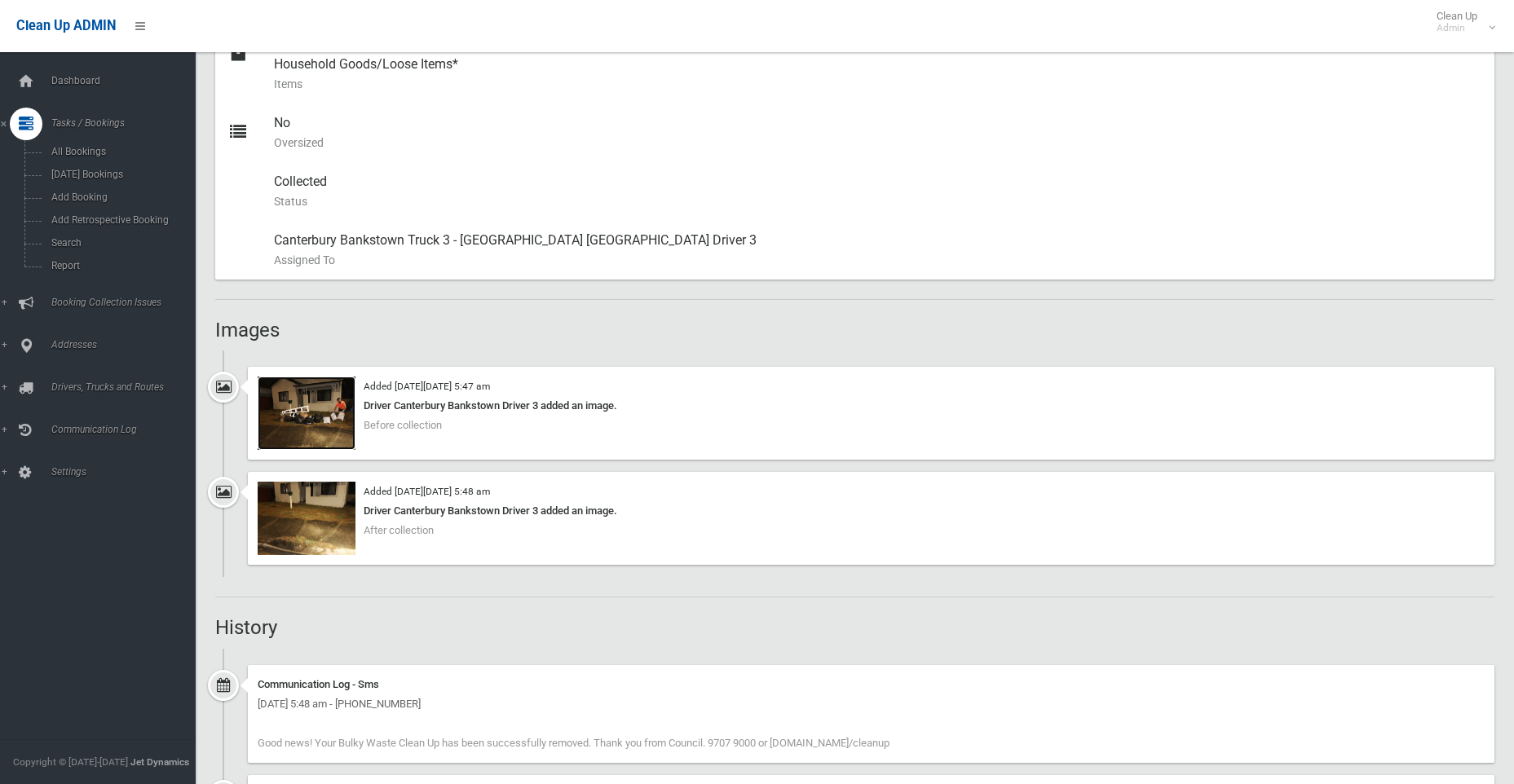
click at [309, 422] on img at bounding box center [306, 413] width 98 height 74
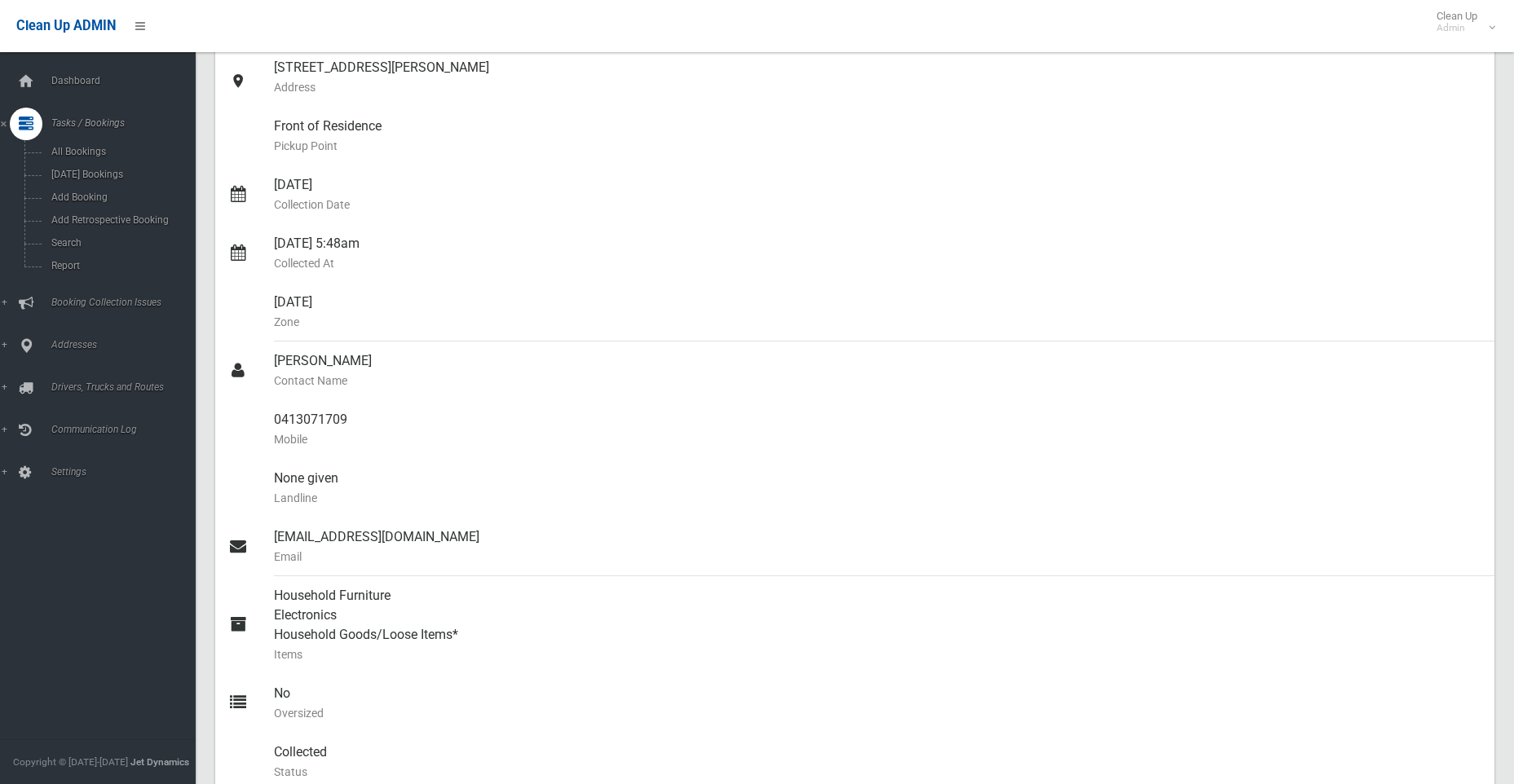
scroll to position [0, 0]
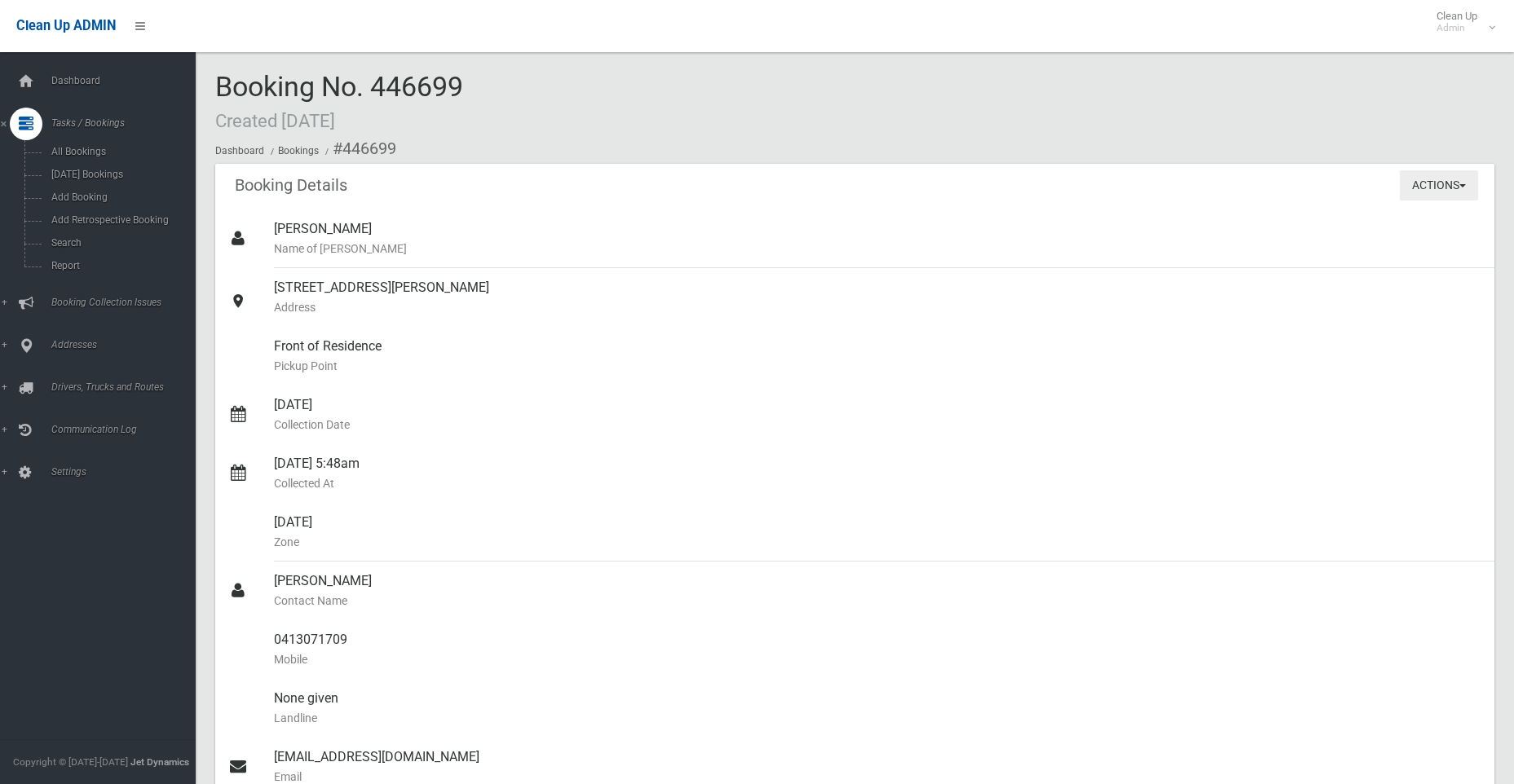
click at [1428, 184] on button "Actions" at bounding box center [1439, 185] width 79 height 30
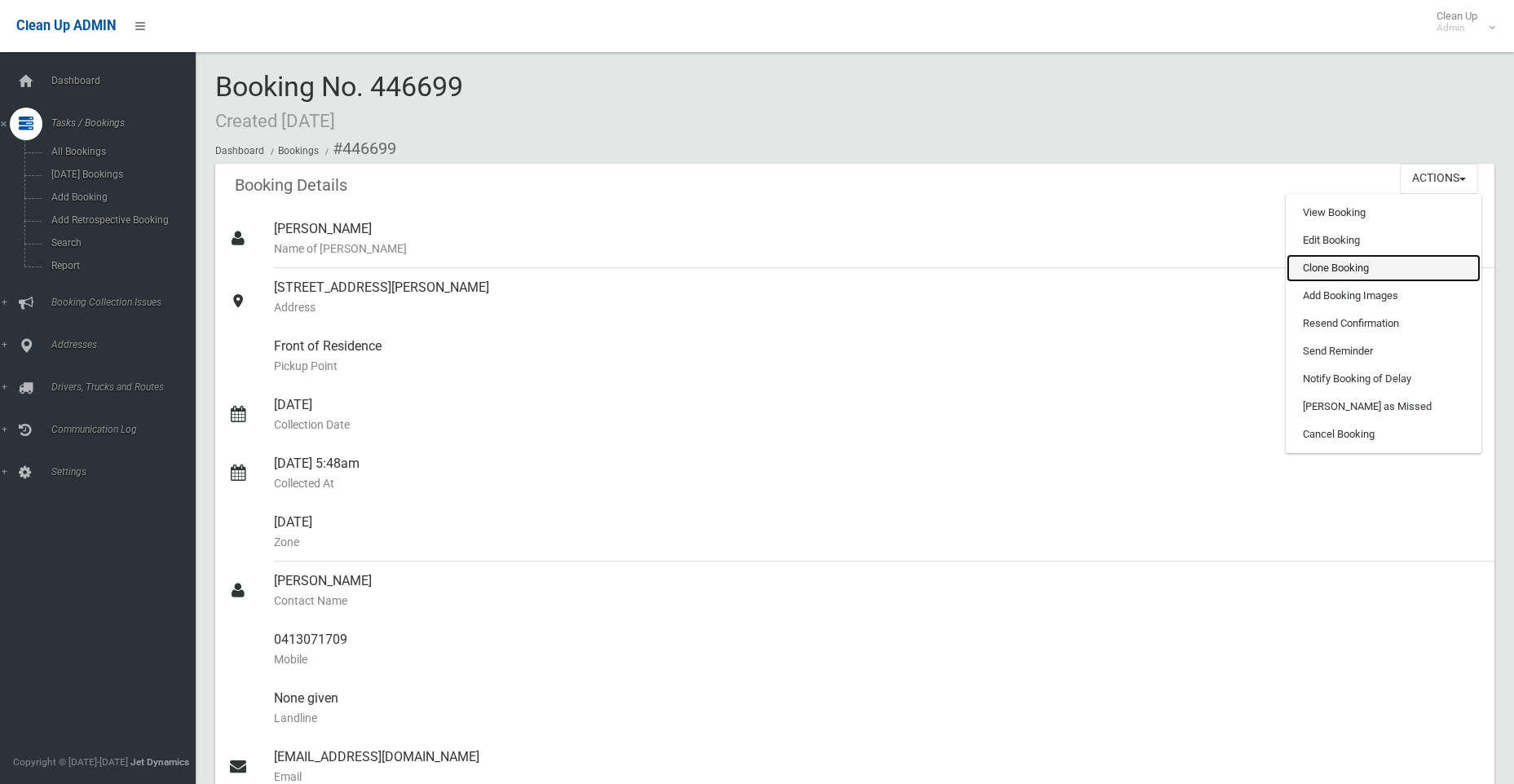
click at [1332, 264] on link "Clone Booking" at bounding box center [1384, 267] width 194 height 27
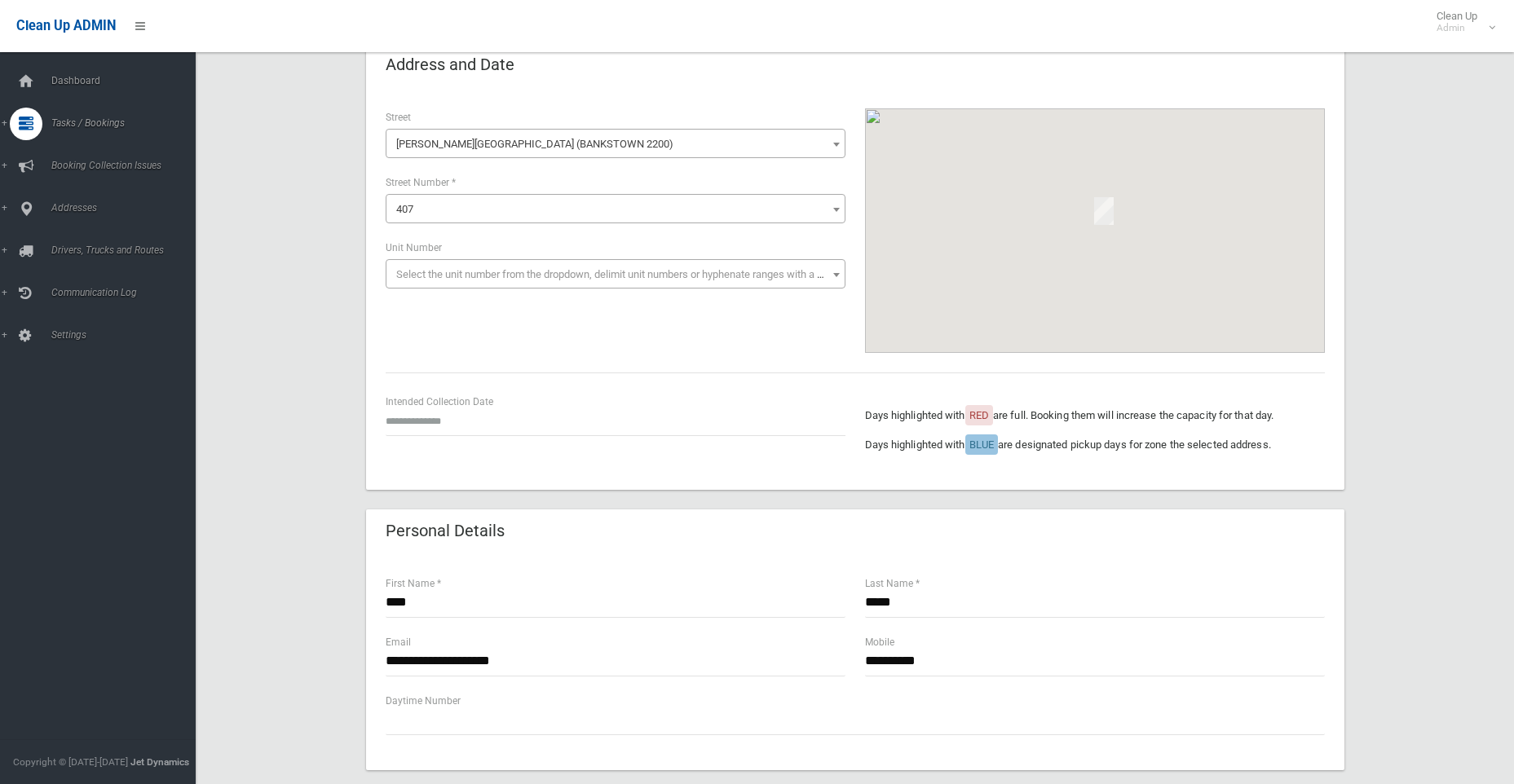
scroll to position [244, 0]
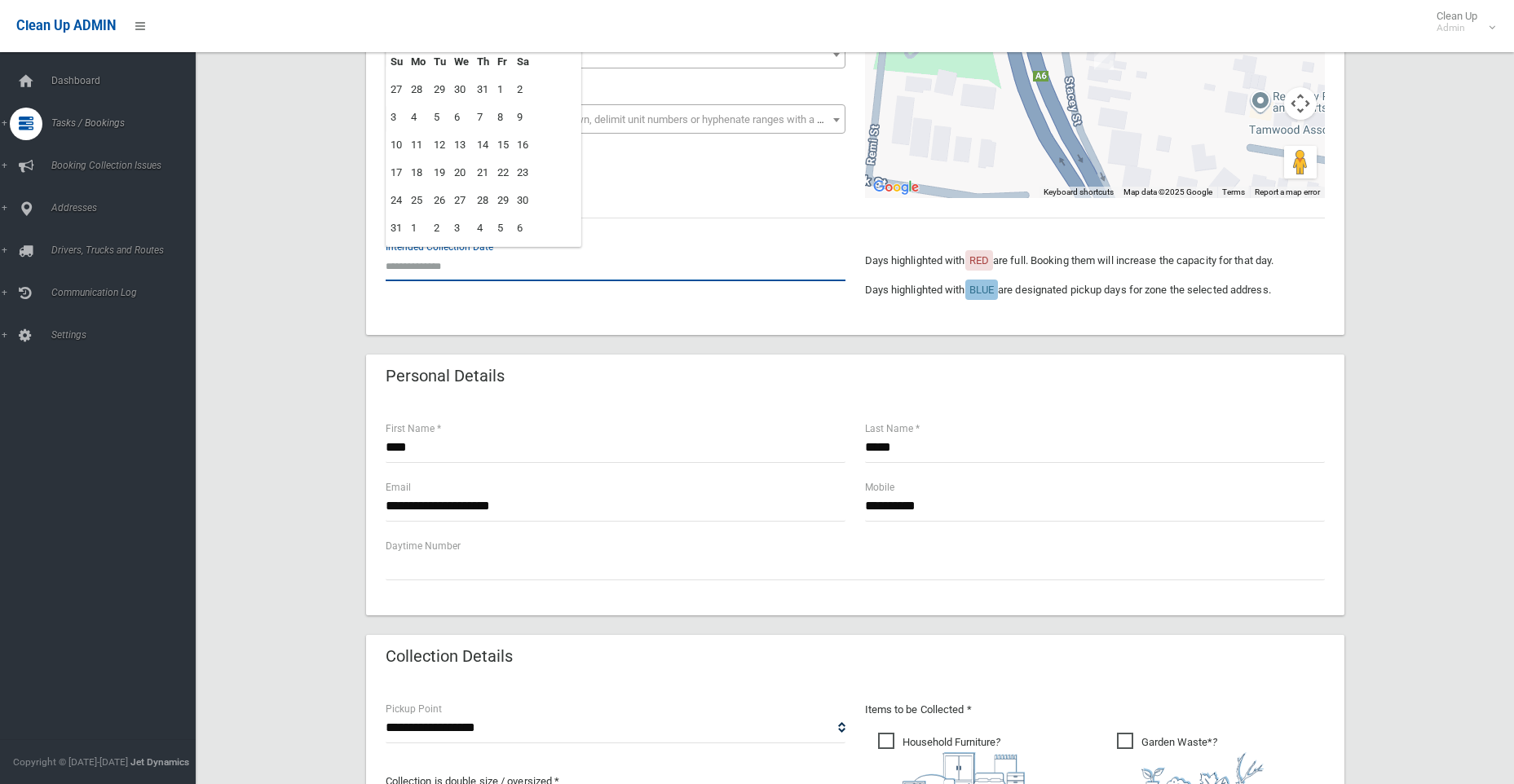
click at [426, 270] on input "text" at bounding box center [615, 266] width 460 height 30
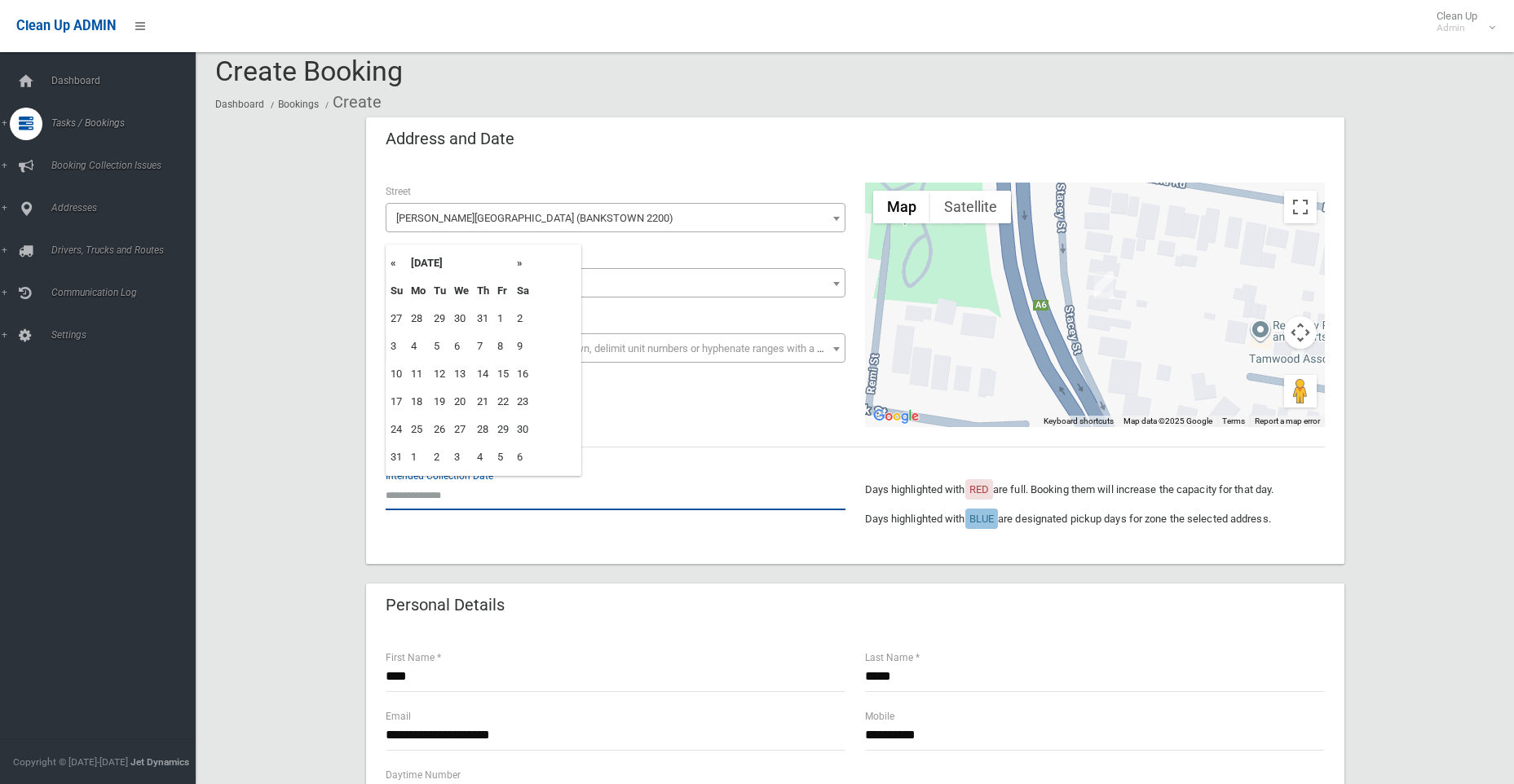
scroll to position [0, 0]
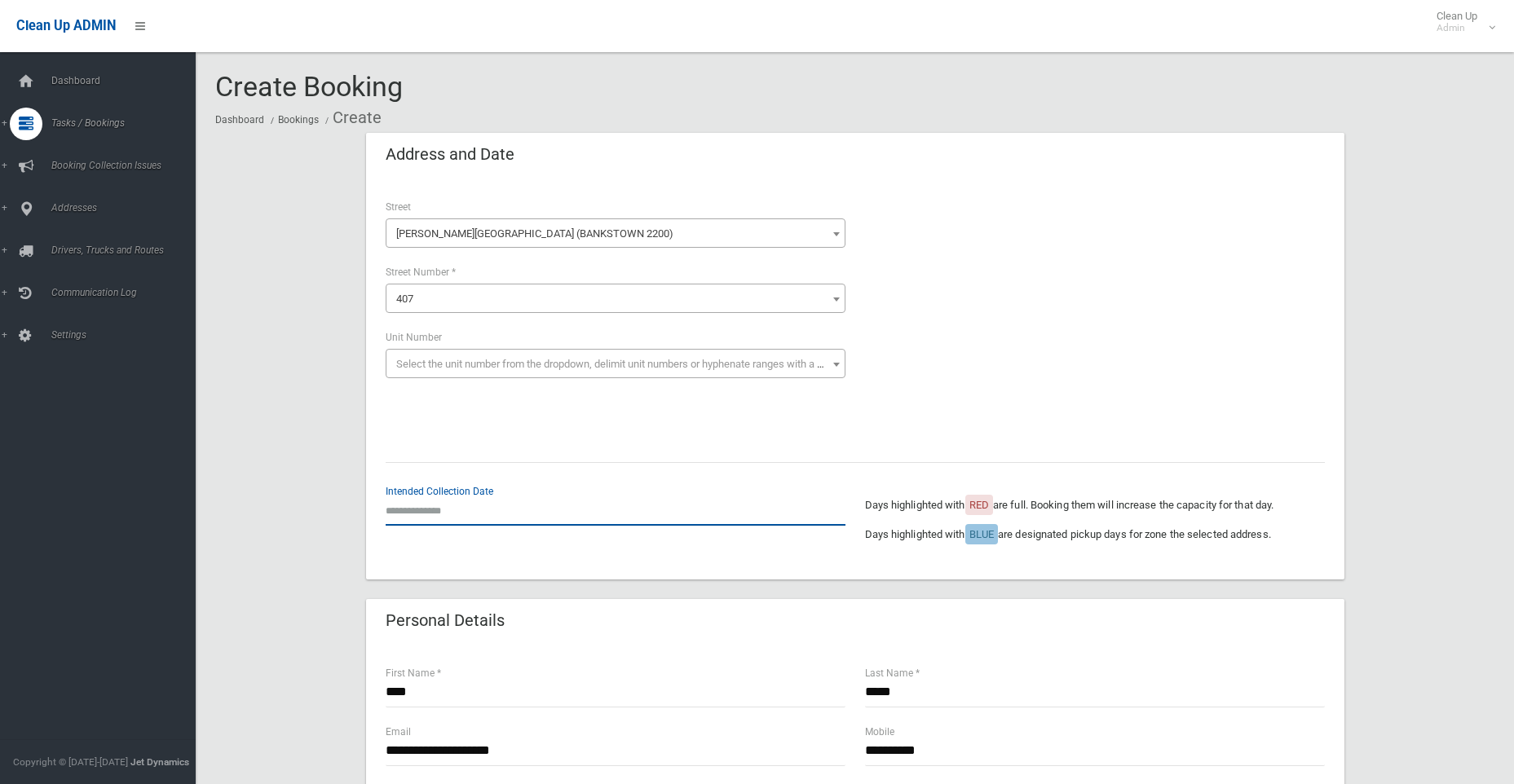
click at [428, 517] on input "text" at bounding box center [615, 511] width 460 height 30
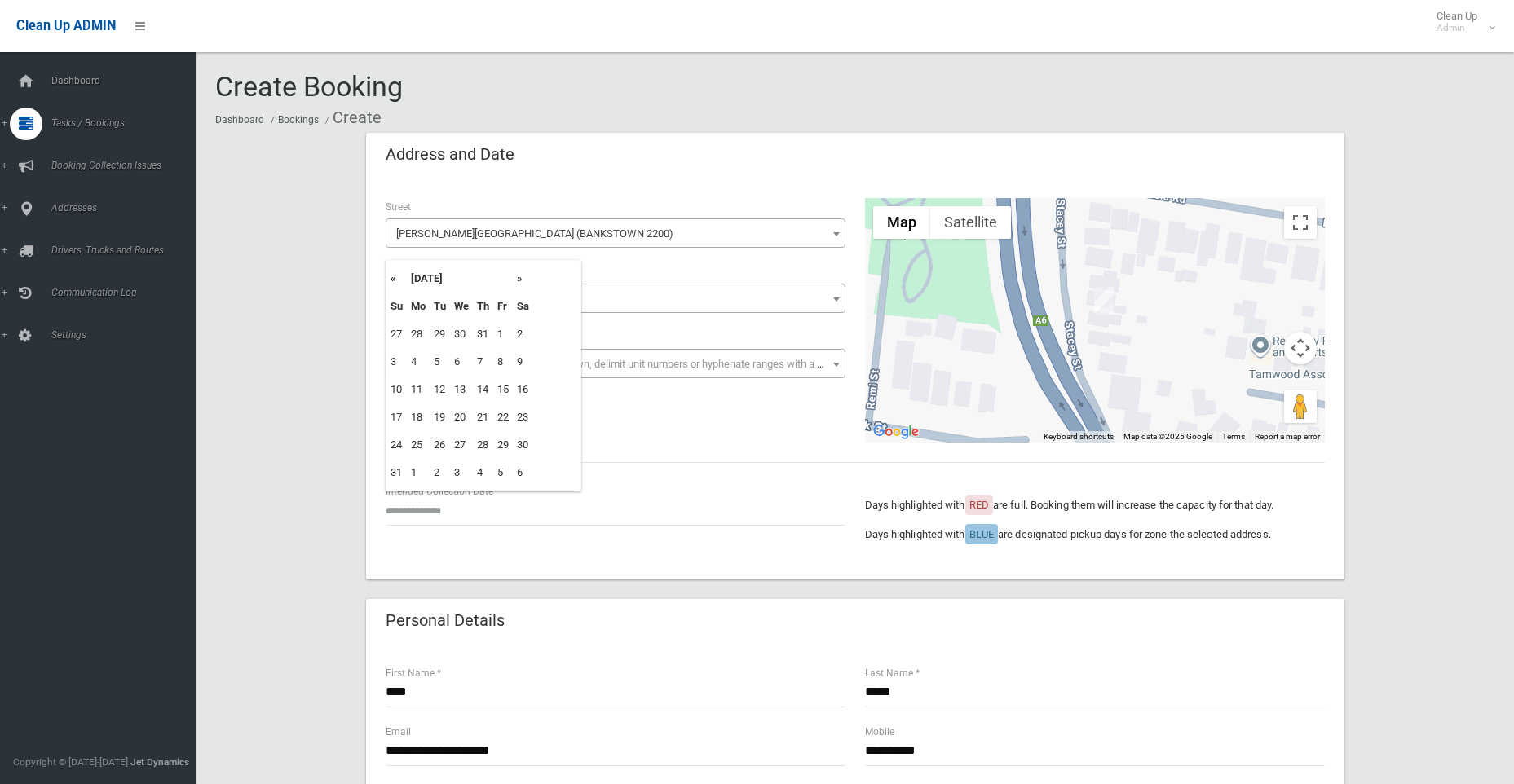
click at [520, 275] on th "»" at bounding box center [523, 278] width 21 height 27
click at [410, 363] on td "8" at bounding box center [418, 361] width 23 height 27
type input "**********"
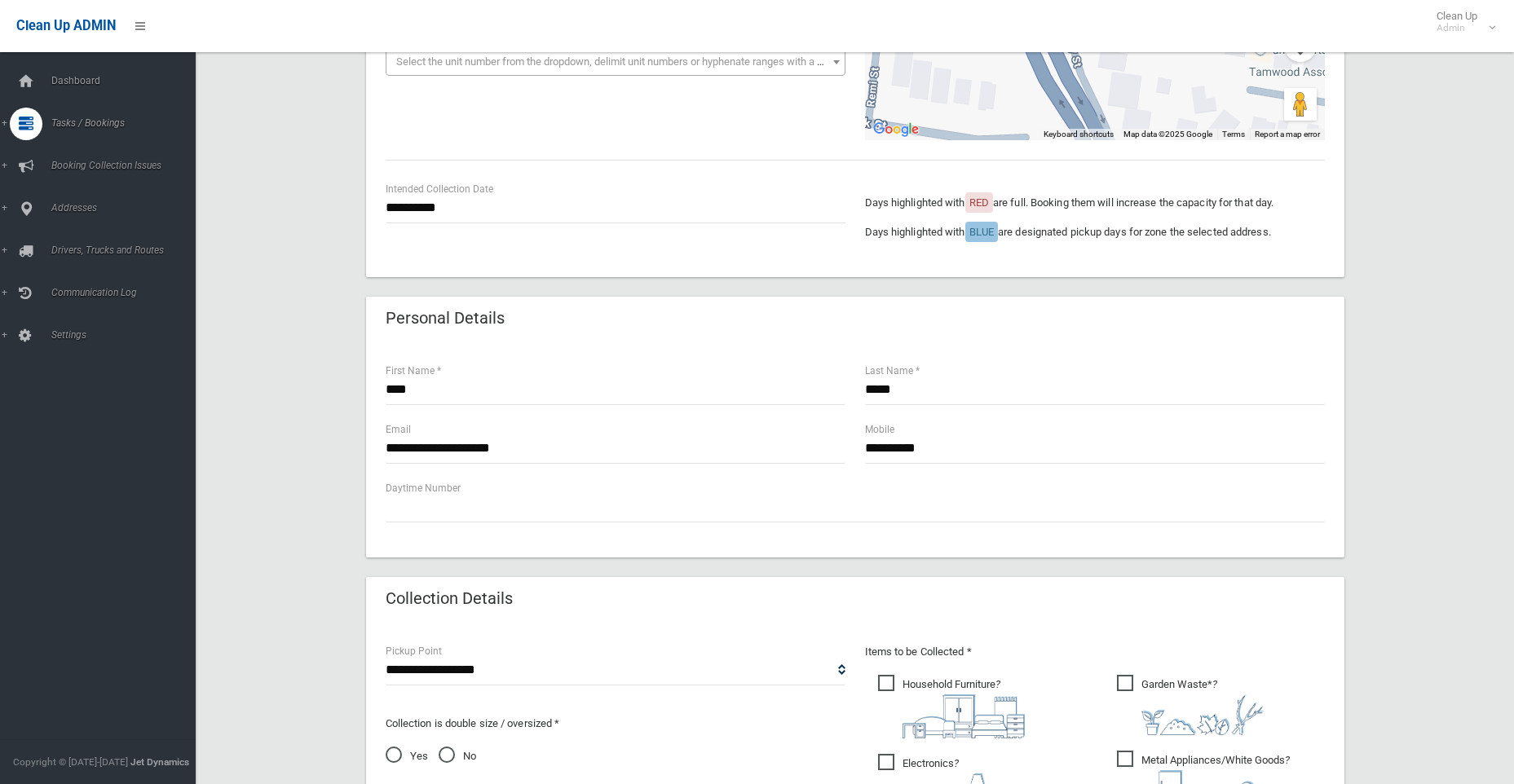
scroll to position [326, 0]
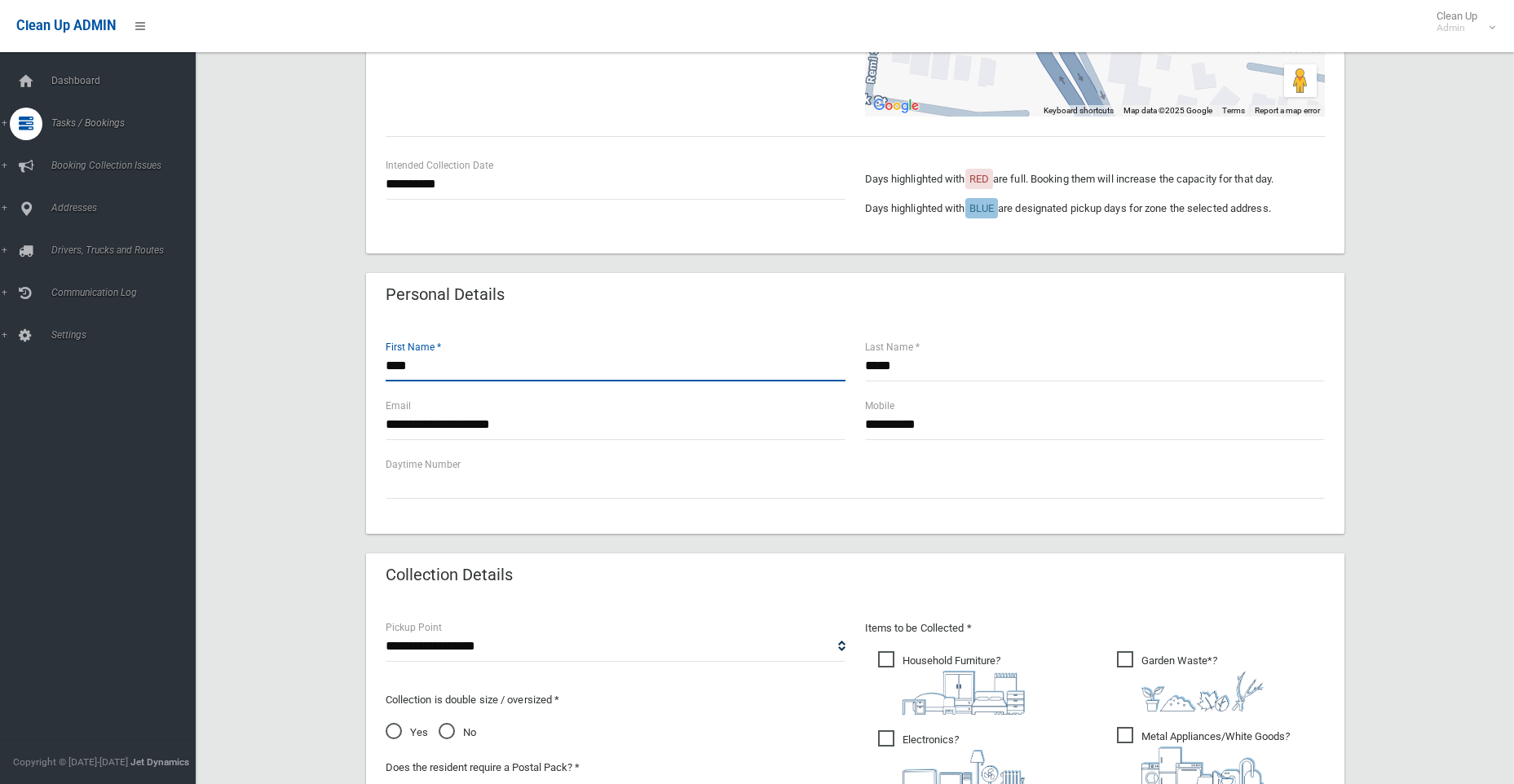
click at [415, 371] on input "****" at bounding box center [615, 366] width 460 height 30
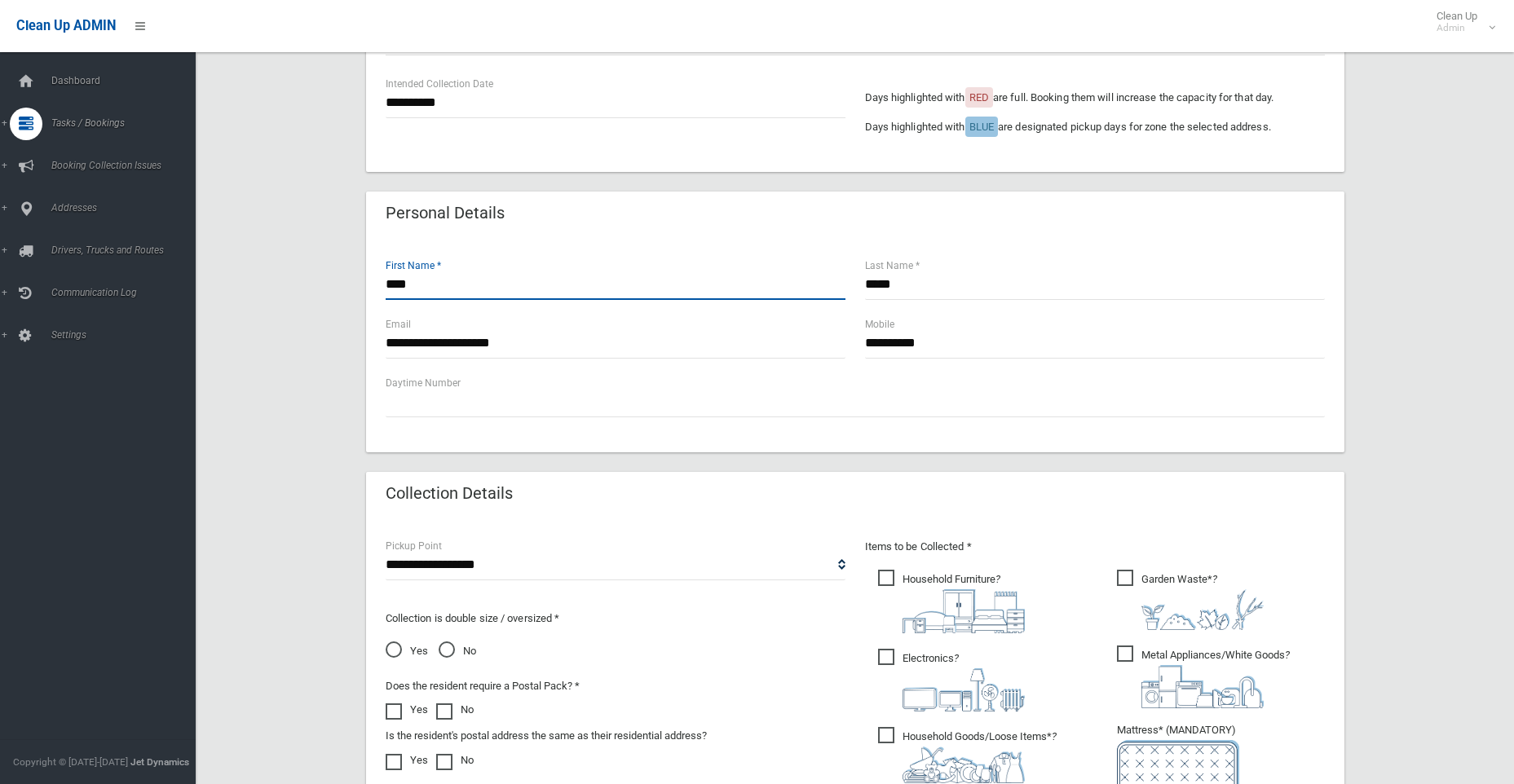
scroll to position [489, 0]
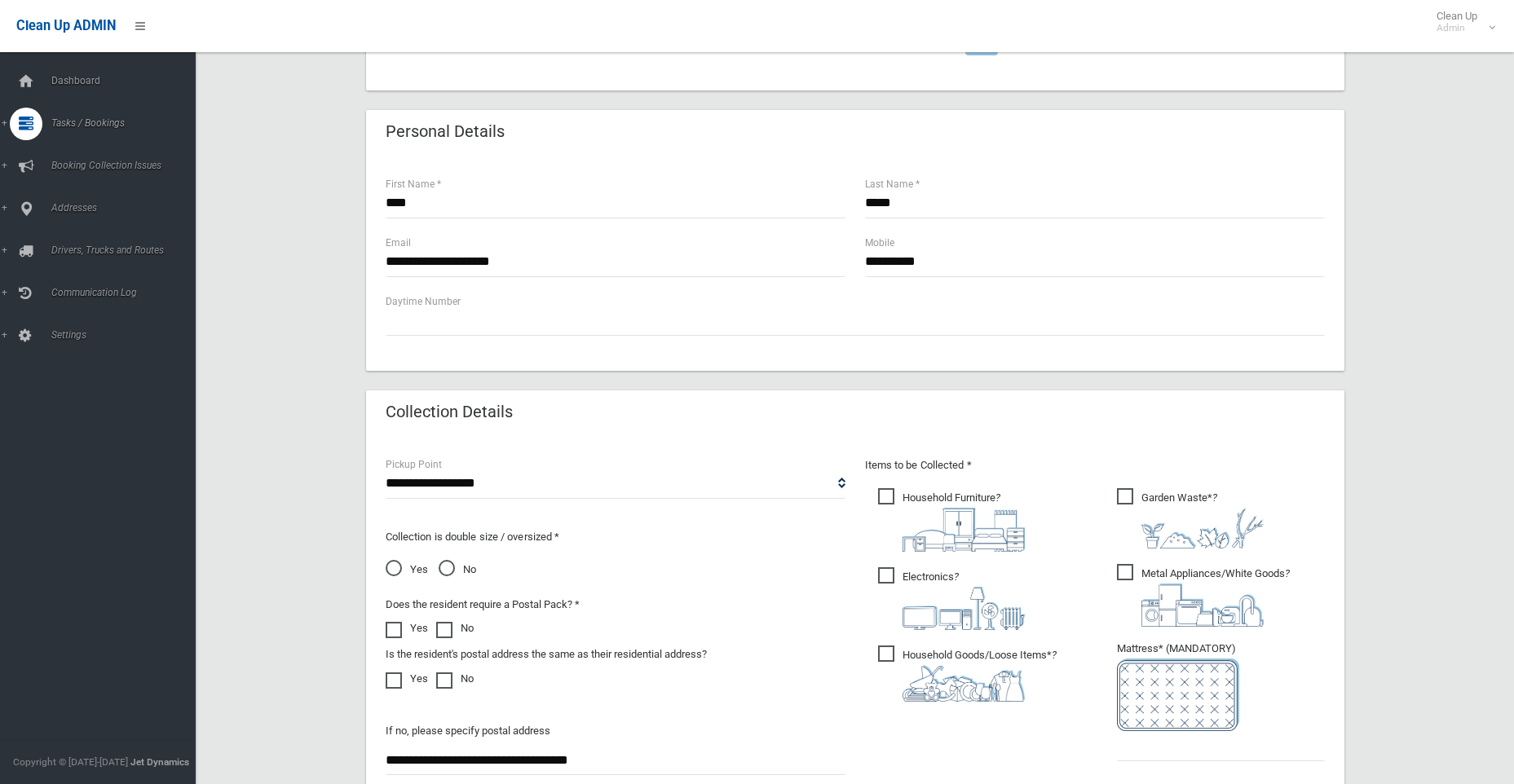
drag, startPoint x: 673, startPoint y: 755, endPoint x: 334, endPoint y: 755, distance: 339.0
click at [334, 755] on div "**********" at bounding box center [855, 354] width 1280 height 1421
click at [1210, 749] on input "text" at bounding box center [1221, 746] width 208 height 30
type input "*"
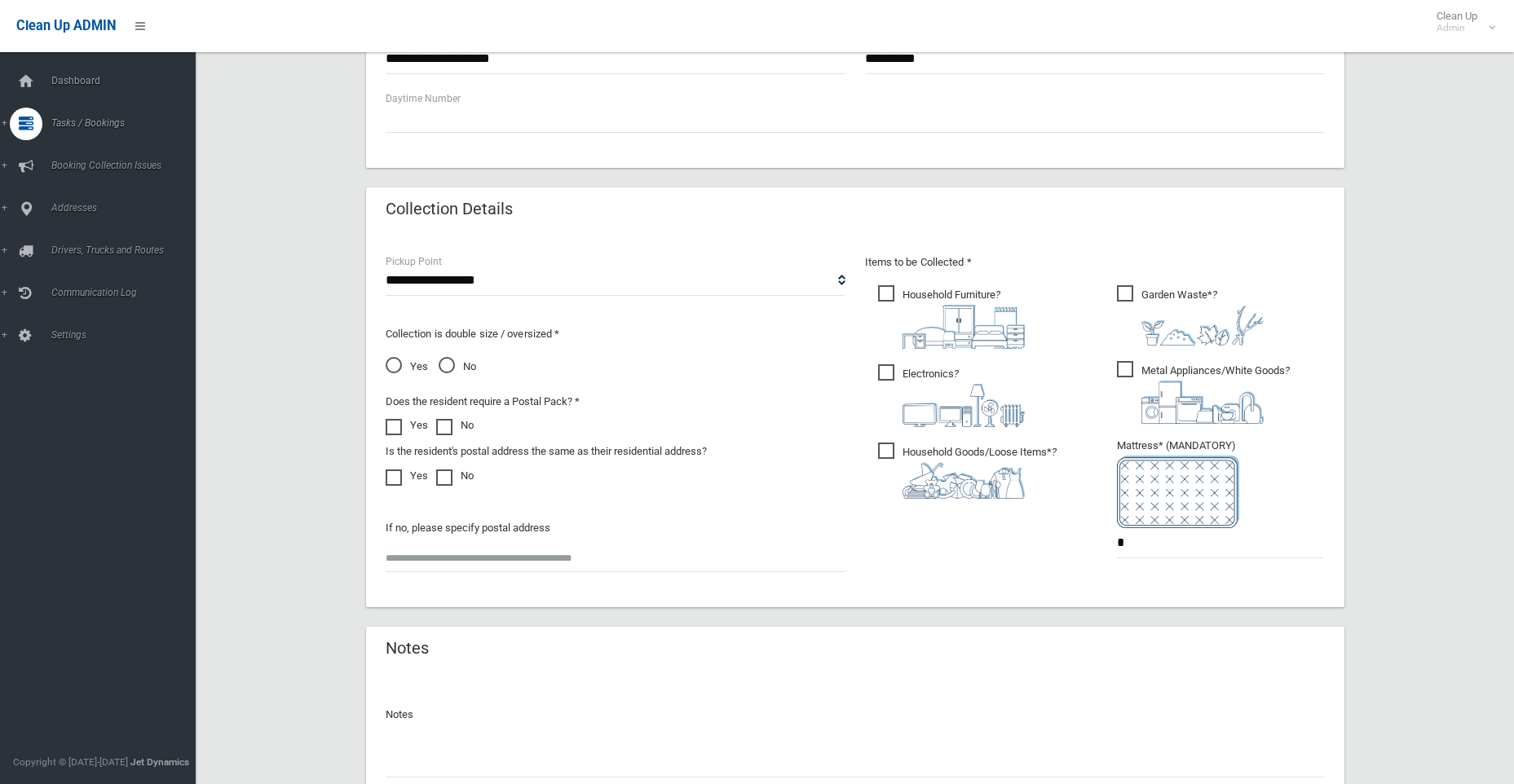
scroll to position [733, 0]
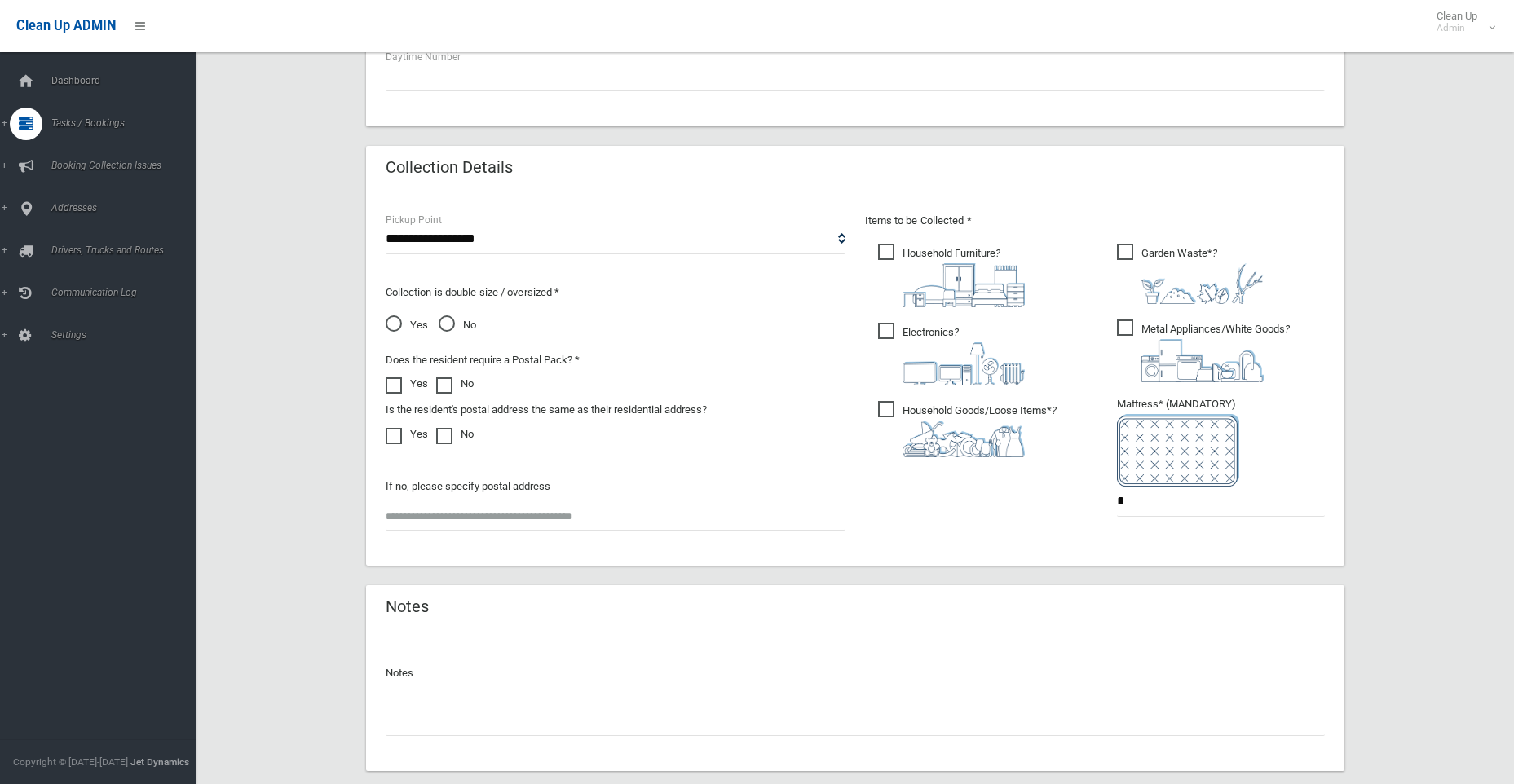
click at [1188, 349] on img at bounding box center [1203, 361] width 123 height 43
click at [1150, 271] on img at bounding box center [1203, 283] width 123 height 41
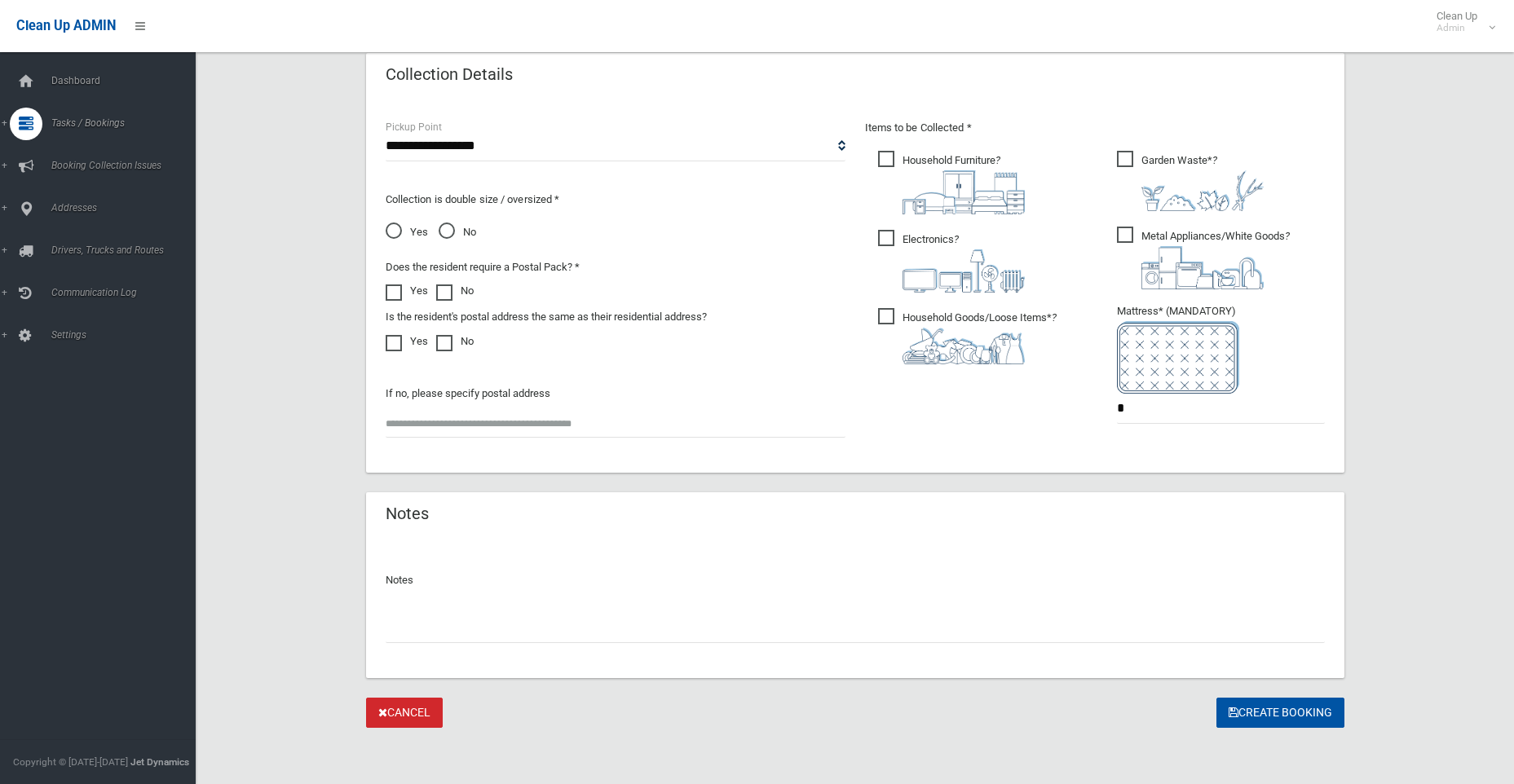
scroll to position [829, 0]
click at [1257, 706] on button "Create Booking" at bounding box center [1280, 710] width 128 height 30
